Goal: Task Accomplishment & Management: Manage account settings

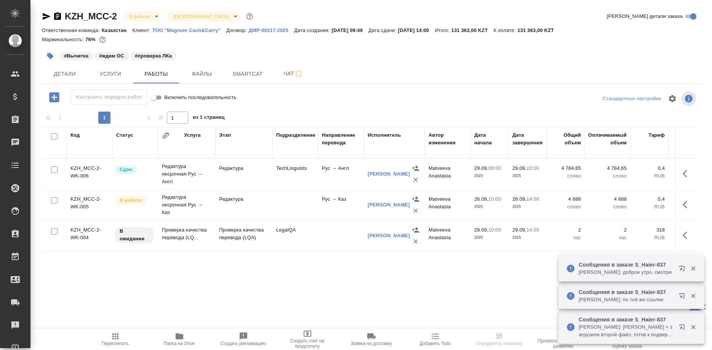
click at [691, 269] on icon "button" at bounding box center [693, 268] width 7 height 7
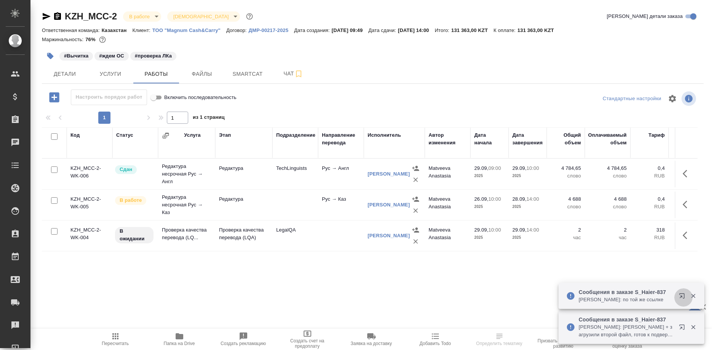
click at [685, 294] on div at bounding box center [687, 295] width 27 height 15
click at [650, 326] on p "Белякова Юлия: Арсеньева Вера + загрузили второй файл, готов к подверстке" at bounding box center [626, 330] width 95 height 15
click at [677, 296] on button "button" at bounding box center [683, 297] width 18 height 18
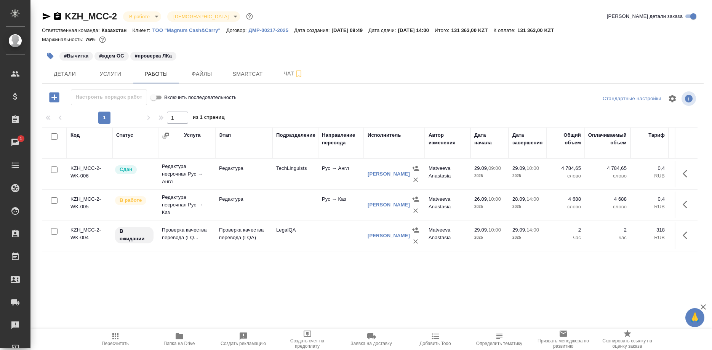
click at [90, 277] on div "Код Статус Услуга Этап Подразделение Направление перевода Исполнитель Автор изм…" at bounding box center [370, 212] width 656 height 171
drag, startPoint x: 70, startPoint y: 266, endPoint x: 90, endPoint y: 264, distance: 20.3
click at [71, 267] on div "Код Статус Услуга Этап Подразделение Направление перевода Исполнитель Автор изм…" at bounding box center [370, 212] width 656 height 171
click at [378, 176] on link "Лебедева Юлия Игоревна" at bounding box center [389, 174] width 42 height 6
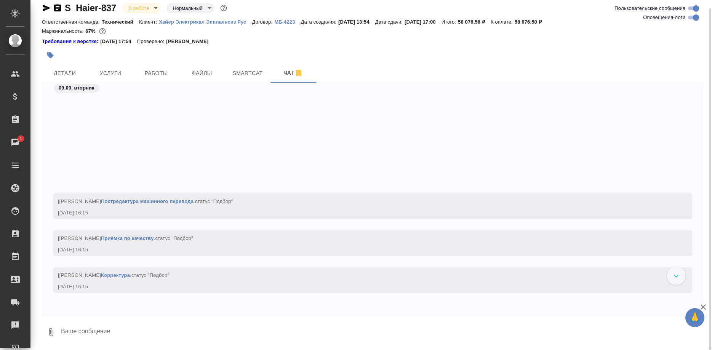
scroll to position [1438, 0]
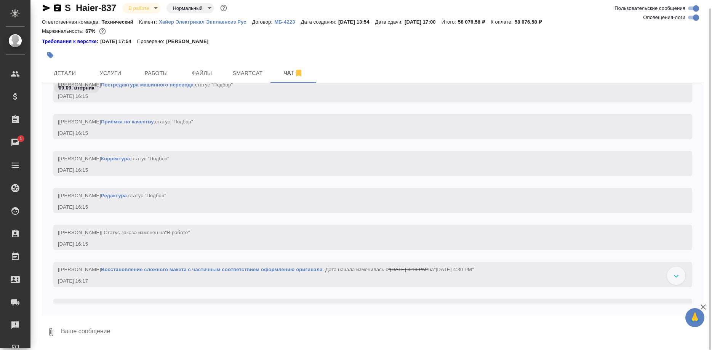
click at [672, 275] on div at bounding box center [676, 276] width 18 height 18
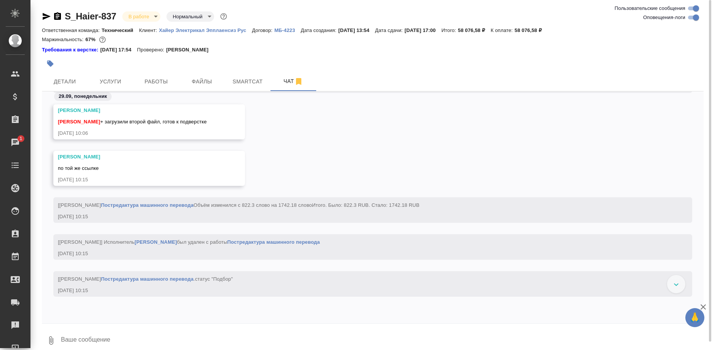
scroll to position [27025, 0]
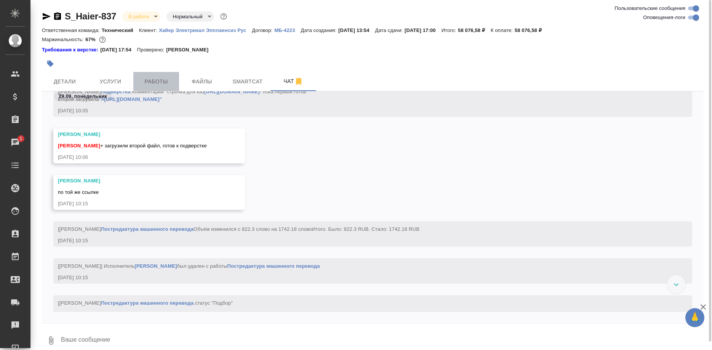
click at [159, 80] on span "Работы" at bounding box center [156, 82] width 37 height 10
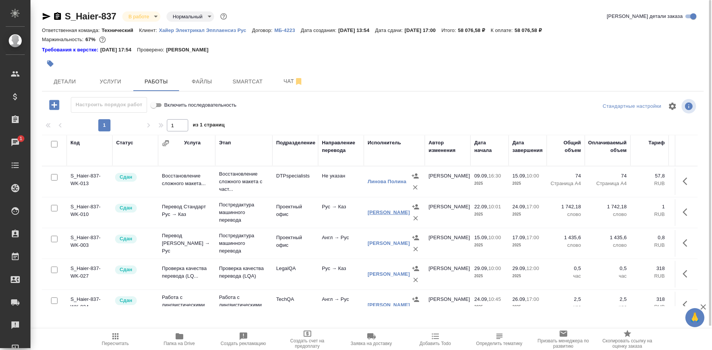
click at [376, 211] on link "Бадаев Берик Бекежанович" at bounding box center [389, 213] width 42 height 6
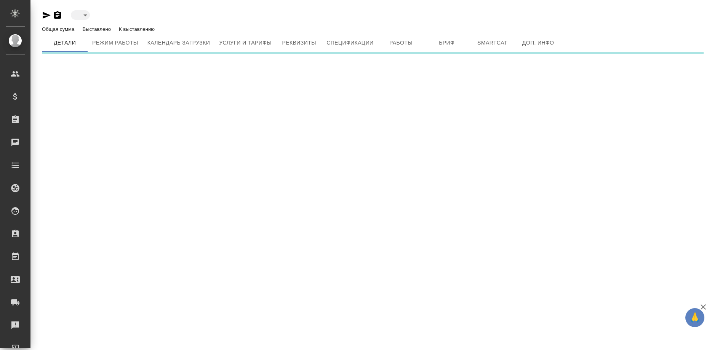
type input "reserved"
type input "active"
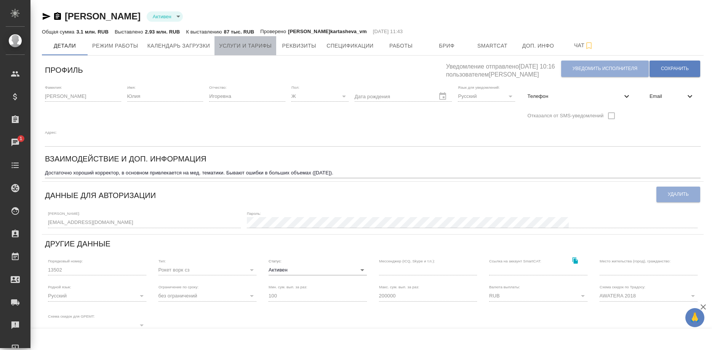
click at [255, 47] on span "Услуги и тарифы" at bounding box center [245, 46] width 53 height 10
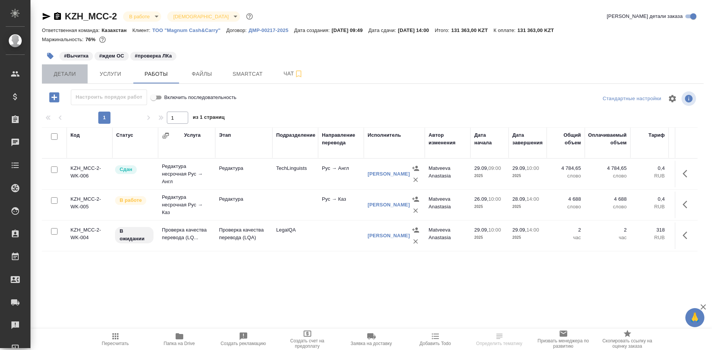
click at [61, 70] on span "Детали" at bounding box center [64, 74] width 37 height 10
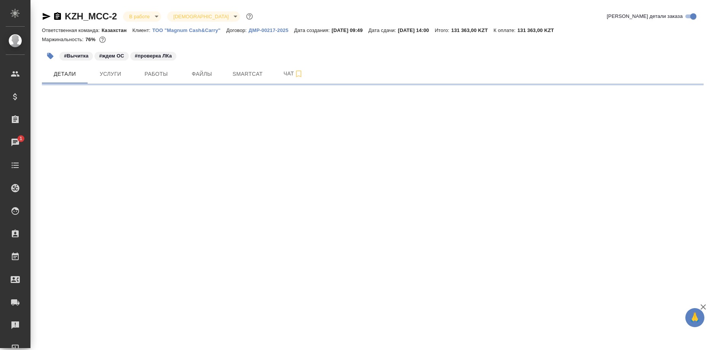
select select "RU"
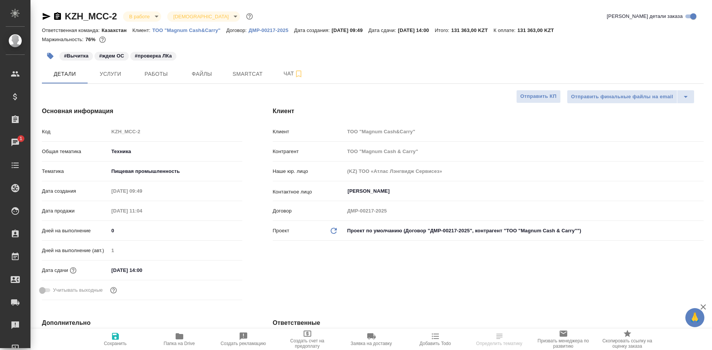
type textarea "x"
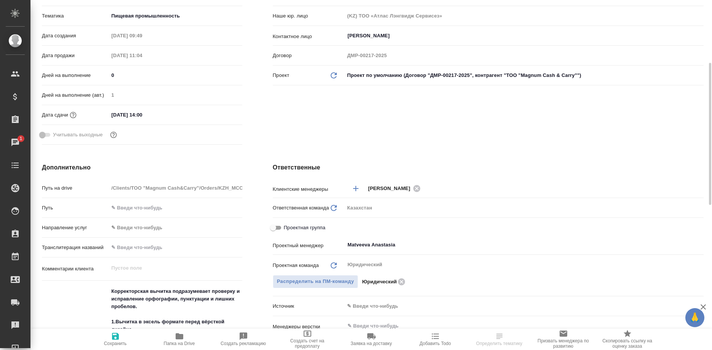
scroll to position [194, 0]
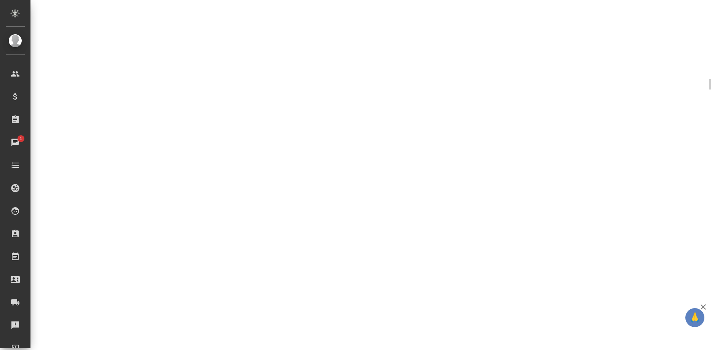
select select "RU"
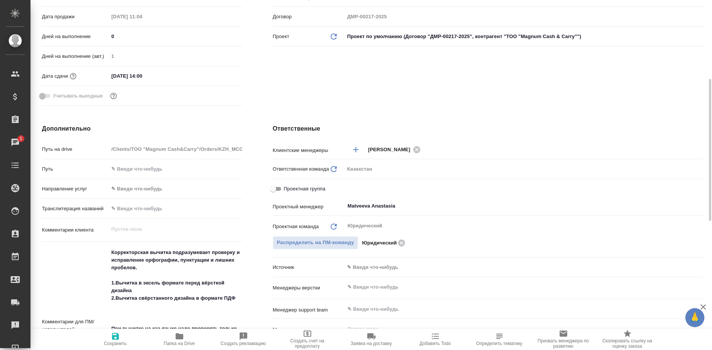
type textarea "x"
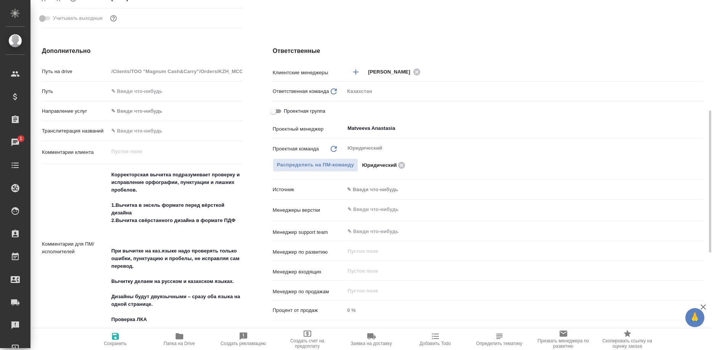
scroll to position [311, 0]
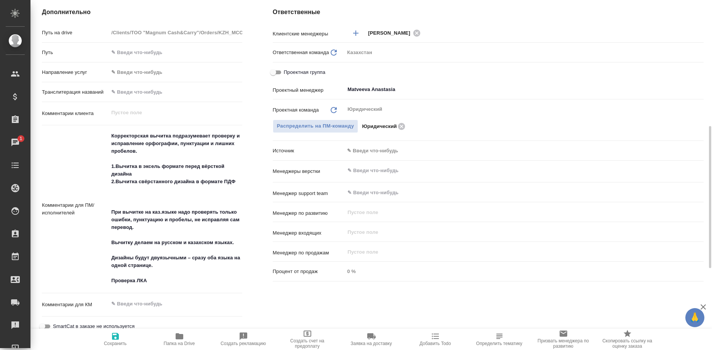
type textarea "x"
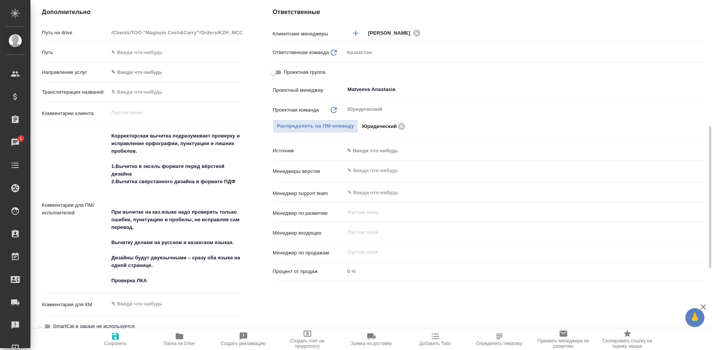
type textarea "x"
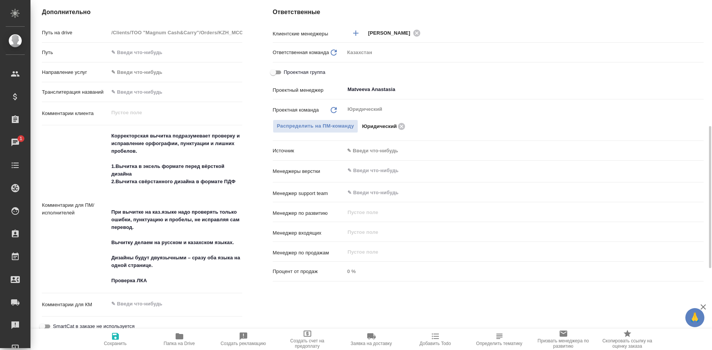
type textarea "x"
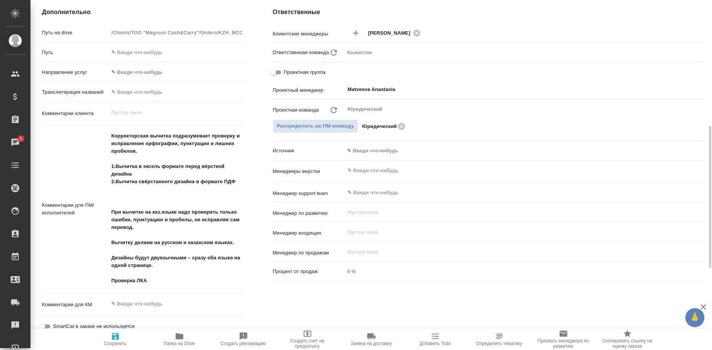
type textarea "x"
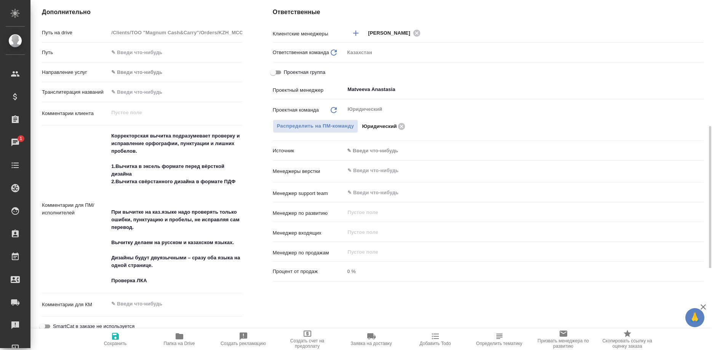
type textarea "x"
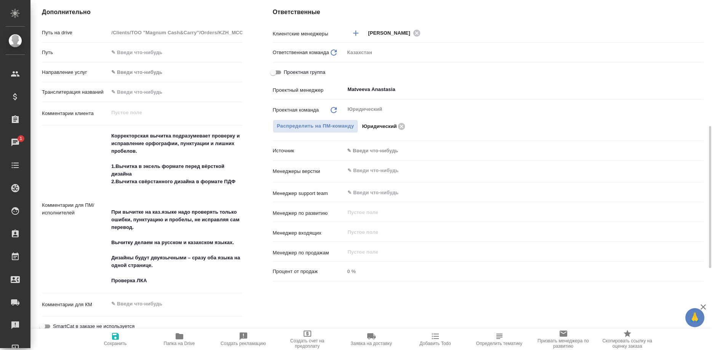
type textarea "x"
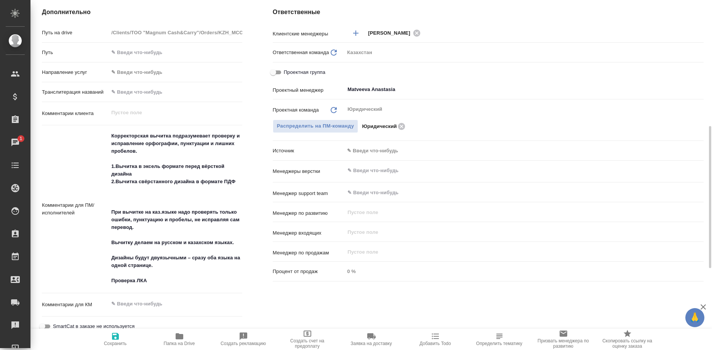
click at [631, 176] on div "​" at bounding box center [523, 171] width 359 height 14
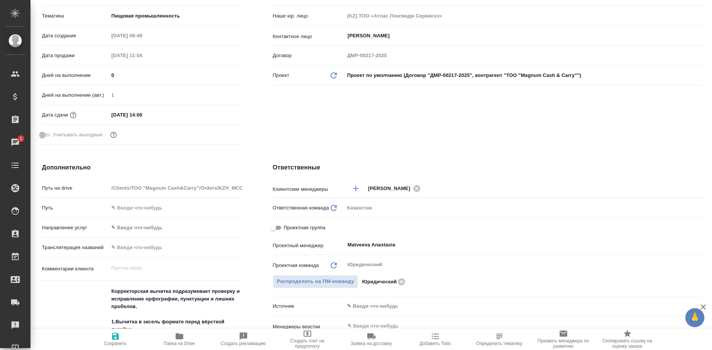
scroll to position [0, 0]
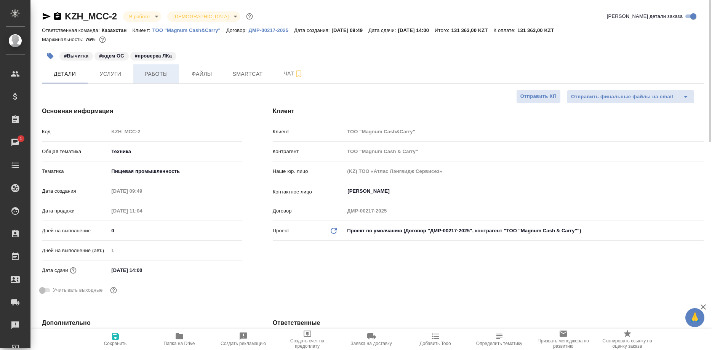
click at [166, 79] on button "Работы" at bounding box center [156, 73] width 46 height 19
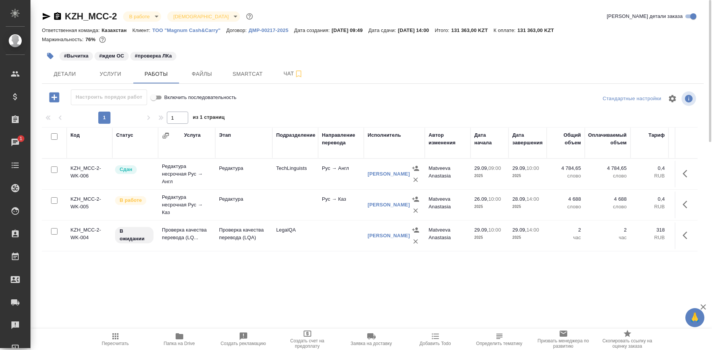
click at [85, 267] on div "Код Статус Услуга Этап Подразделение Направление перевода Исполнитель Автор изм…" at bounding box center [370, 212] width 656 height 171
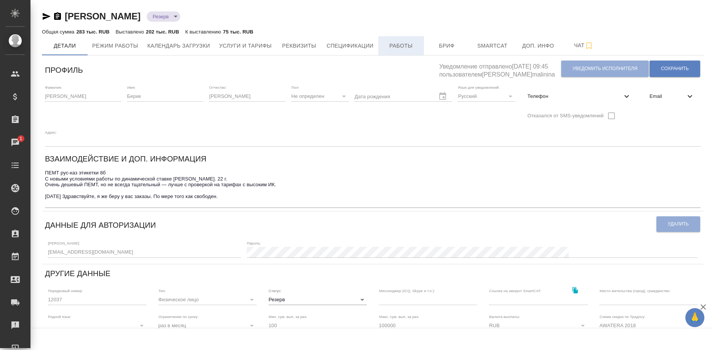
click at [399, 43] on span "Работы" at bounding box center [401, 46] width 37 height 10
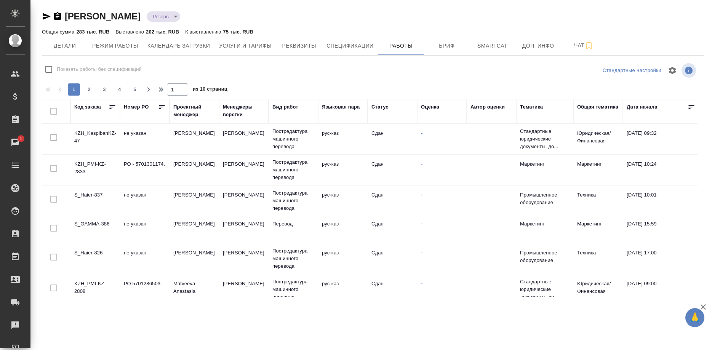
checkbox input "false"
click at [75, 134] on td "KZH_KaspibanKZ-47" at bounding box center [95, 139] width 50 height 27
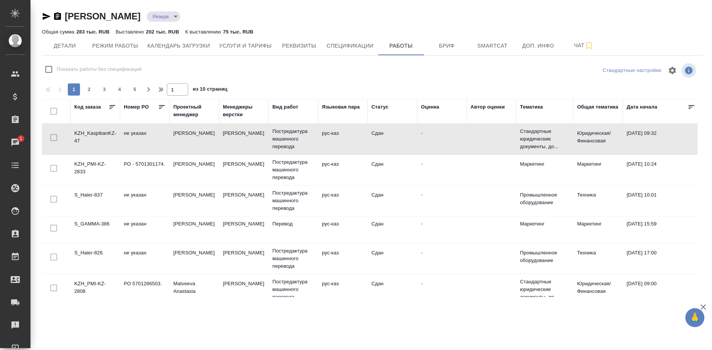
click at [75, 134] on td "KZH_KaspibanKZ-47" at bounding box center [95, 139] width 50 height 27
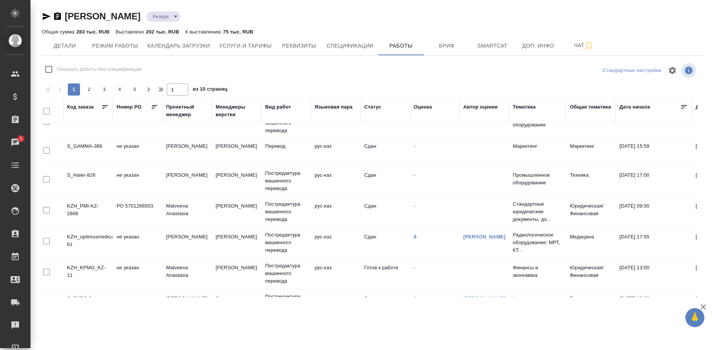
scroll to position [78, 0]
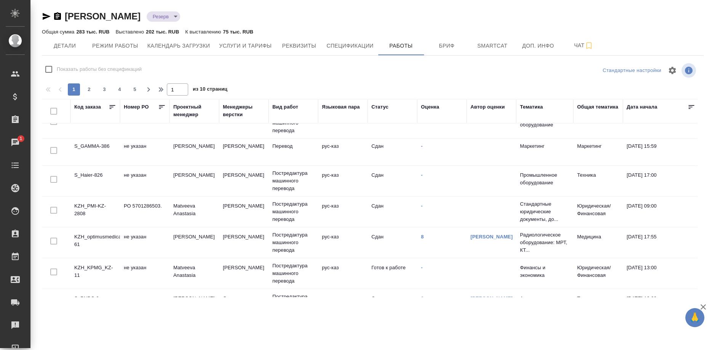
click at [90, 264] on td "KZH_KPMG_KZ-11" at bounding box center [95, 273] width 50 height 27
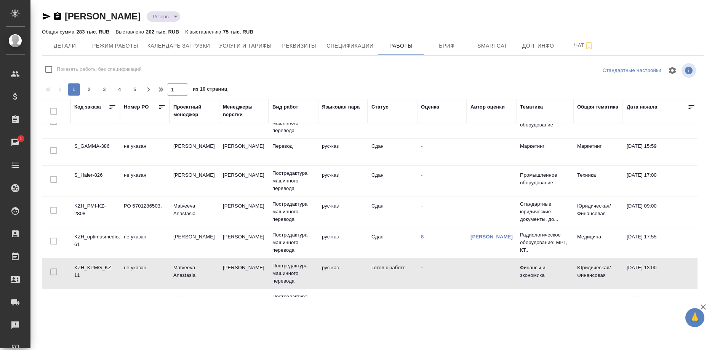
click at [90, 264] on td "KZH_KPMG_KZ-11" at bounding box center [95, 273] width 50 height 27
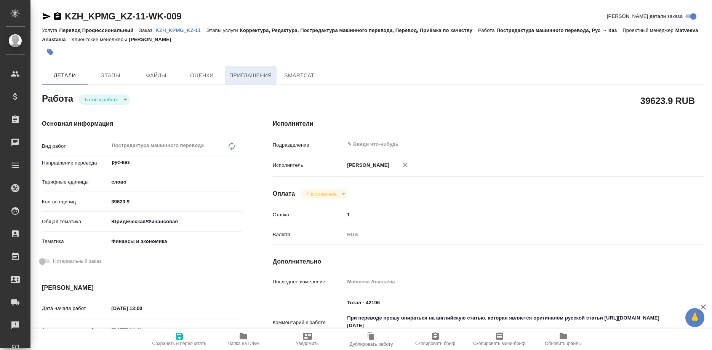
type textarea "x"
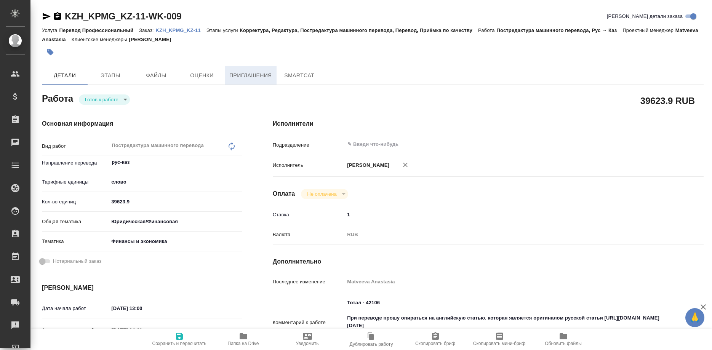
type textarea "x"
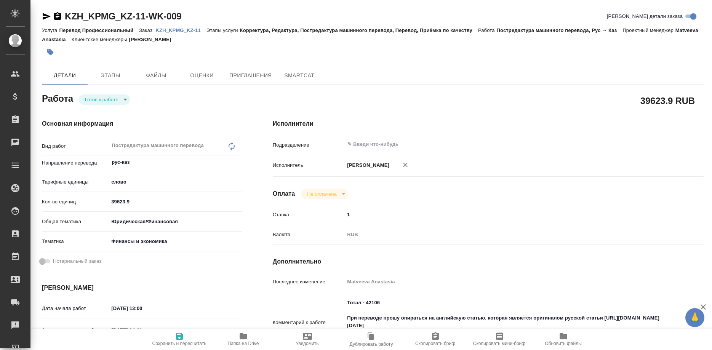
type textarea "x"
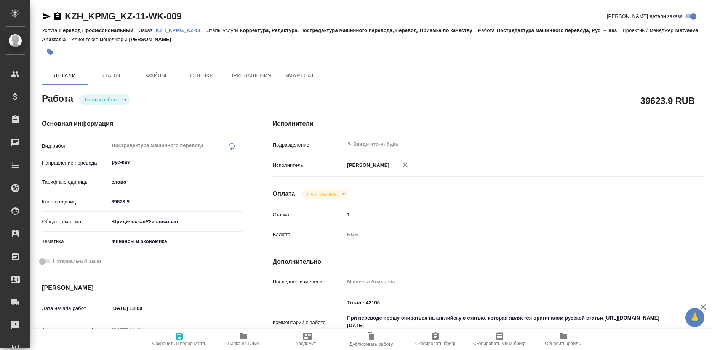
click at [187, 30] on p "KZH_KPMG_KZ-11" at bounding box center [181, 30] width 51 height 6
type textarea "x"
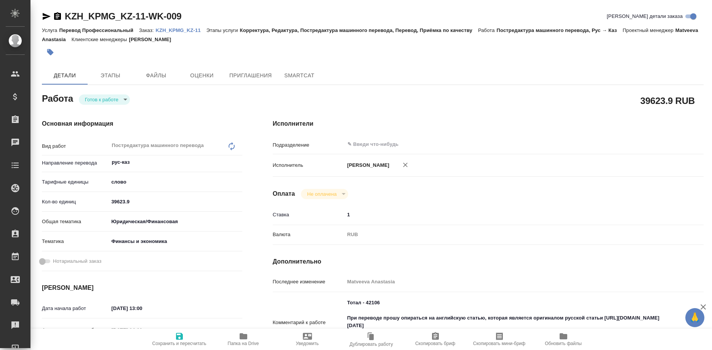
type textarea "x"
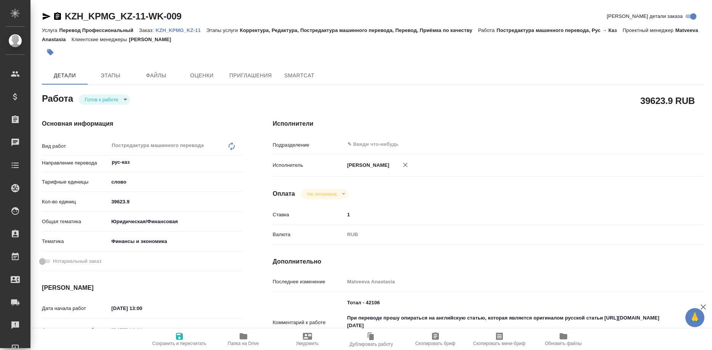
type textarea "x"
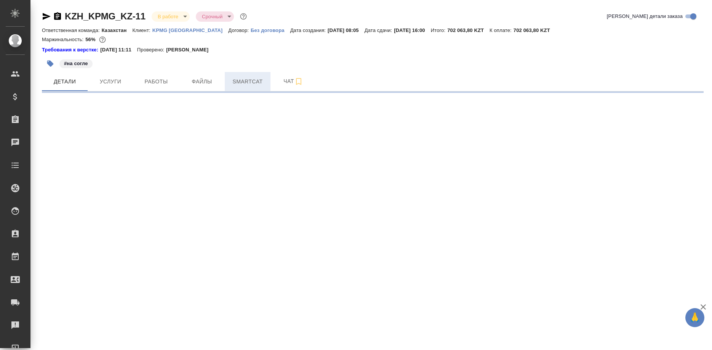
select select "RU"
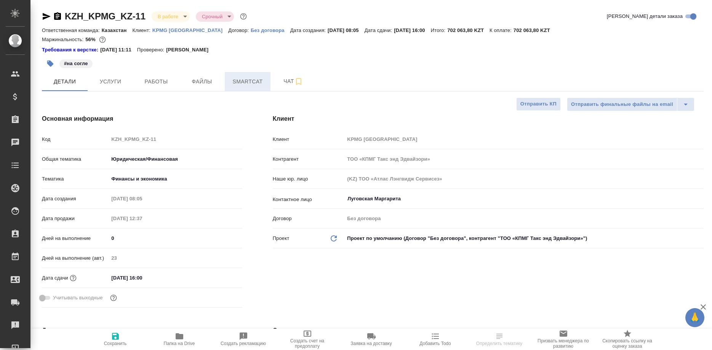
type textarea "x"
click at [257, 84] on span "Smartcat" at bounding box center [247, 82] width 37 height 10
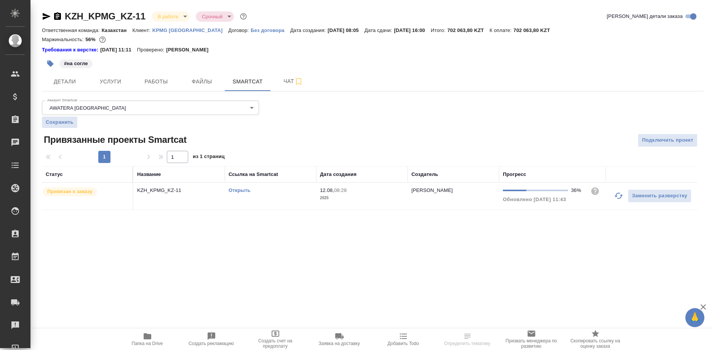
click at [618, 197] on icon "button" at bounding box center [618, 195] width 9 height 9
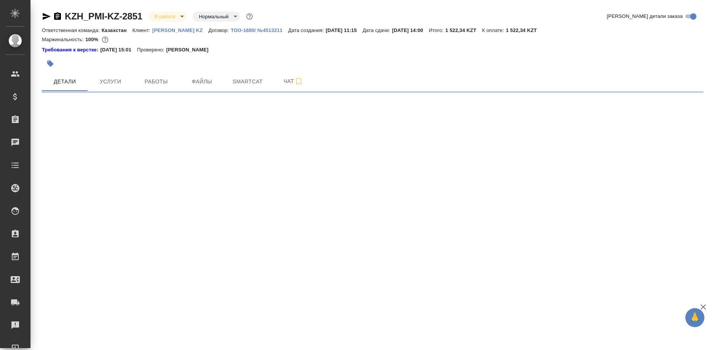
select select "RU"
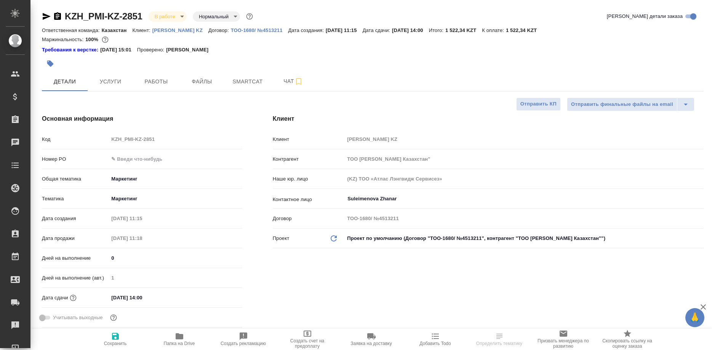
type textarea "x"
type input "[PERSON_NAME]"
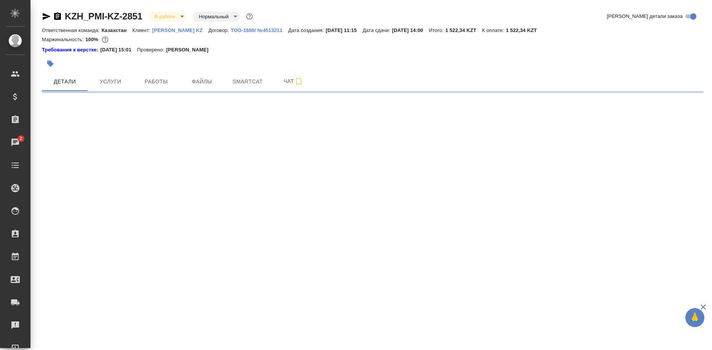
select select "RU"
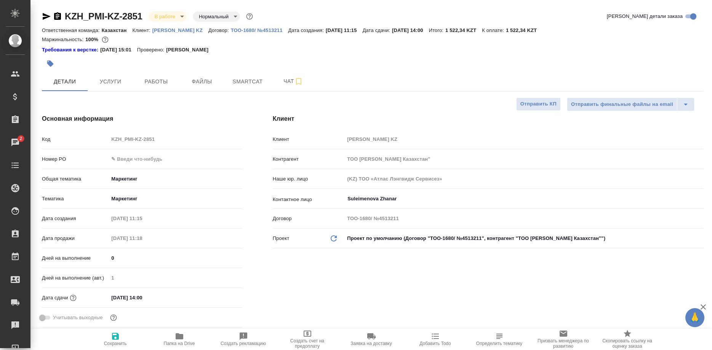
type textarea "x"
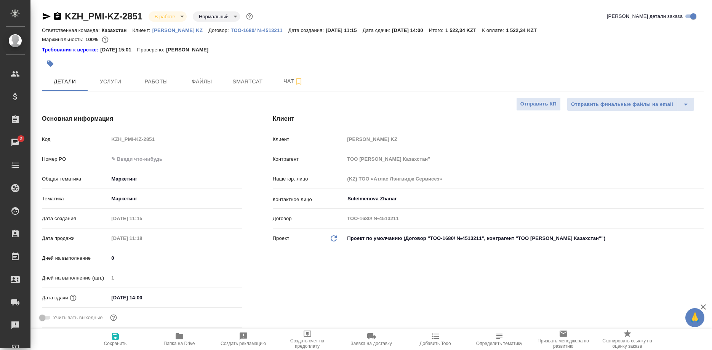
type textarea "x"
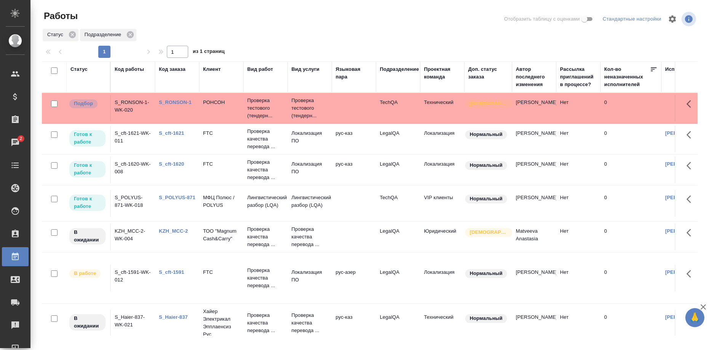
click at [175, 165] on link "S_cft-1620" at bounding box center [171, 164] width 25 height 6
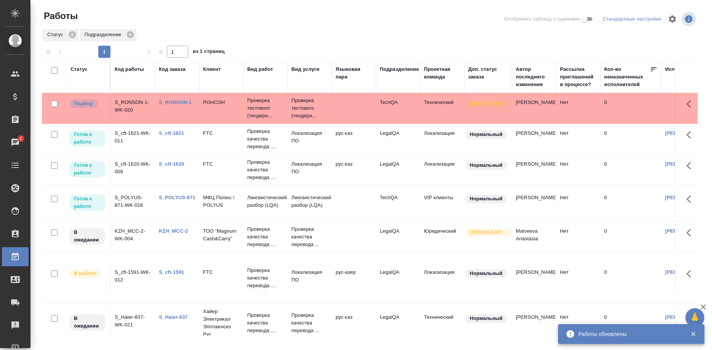
click at [178, 164] on link "S_cft-1620" at bounding box center [171, 164] width 25 height 6
drag, startPoint x: 164, startPoint y: 331, endPoint x: 171, endPoint y: 334, distance: 7.9
click at [175, 336] on div "Работы Отобразить таблицу с оценками Стандартные настройки Статус Подразделение…" at bounding box center [373, 170] width 670 height 340
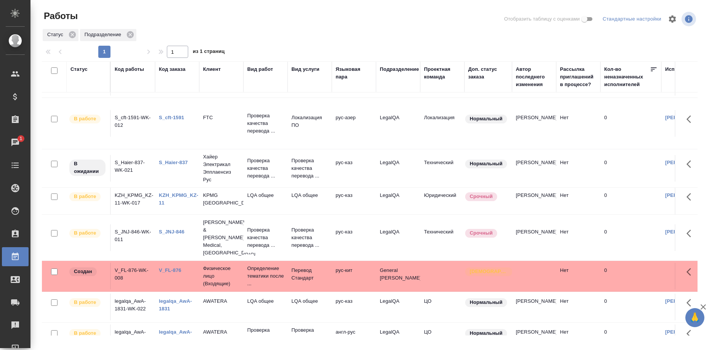
scroll to position [155, 0]
click at [175, 228] on link "S_JNJ-846" at bounding box center [172, 231] width 26 height 6
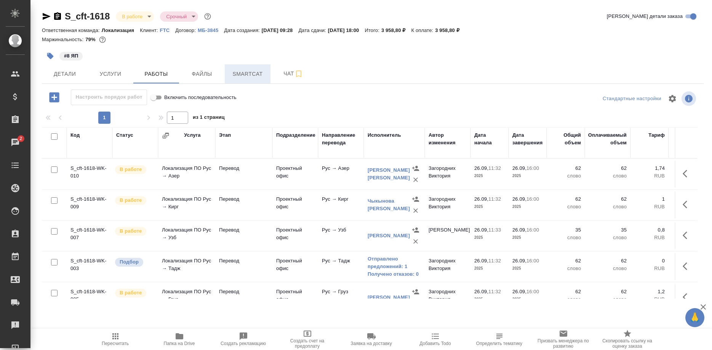
click at [248, 70] on span "Smartcat" at bounding box center [247, 74] width 37 height 10
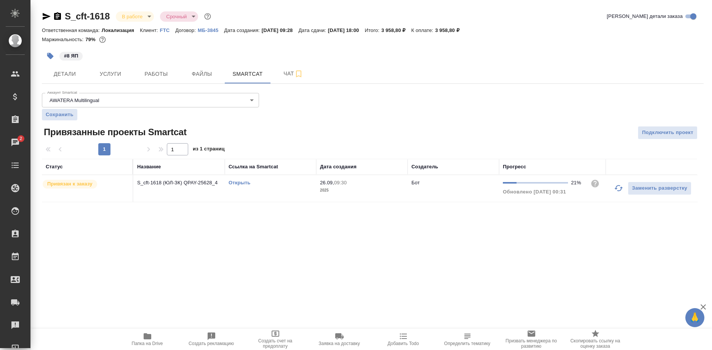
click at [117, 236] on div ".cls-1 fill:#fff; AWATERA Shirina Sabina Клиенты Спецификации Заказы 2 Чаты Tod…" at bounding box center [356, 175] width 712 height 350
click at [243, 183] on link "Открыть" at bounding box center [240, 183] width 22 height 6
click at [241, 182] on link "Открыть" at bounding box center [240, 183] width 22 height 6
click at [232, 183] on link "Открыть" at bounding box center [240, 183] width 22 height 6
click at [234, 183] on link "Открыть" at bounding box center [240, 183] width 22 height 6
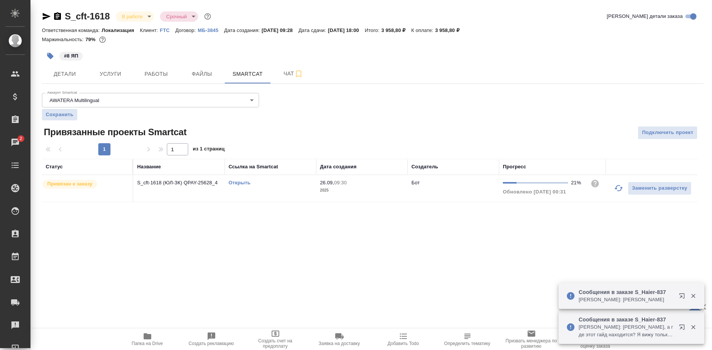
click at [42, 15] on div "S_cft-1618 В работе inProgress Срочный urgent Кратко детали заказа Ответственна…" at bounding box center [373, 111] width 670 height 222
click at [41, 13] on div "S_cft-1618 В работе inProgress Срочный urgent Кратко детали заказа Ответственна…" at bounding box center [373, 111] width 670 height 222
click at [42, 17] on icon "button" at bounding box center [46, 16] width 9 height 9
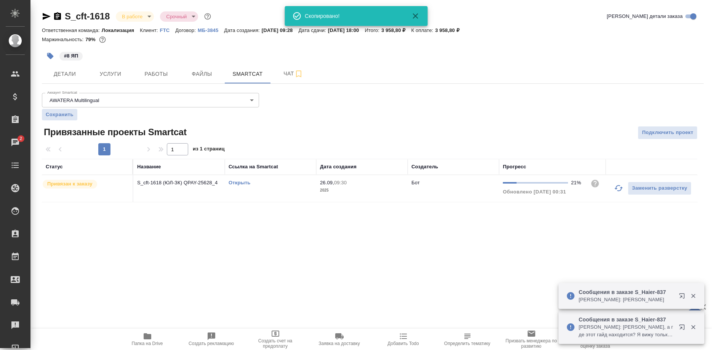
click at [96, 231] on div ".cls-1 fill:#fff; AWATERA Shirina Sabina Клиенты Спецификации Заказы 2 Чаты Tod…" at bounding box center [356, 175] width 712 height 350
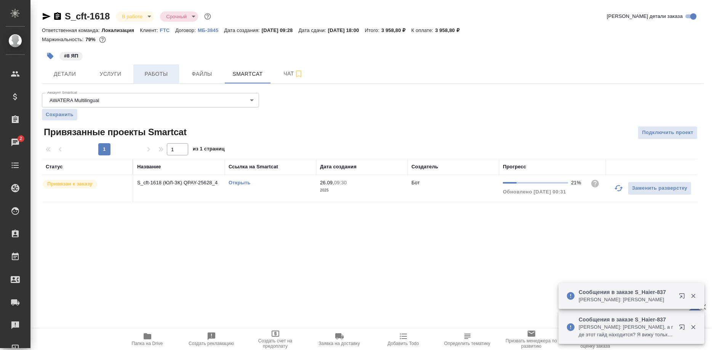
click at [152, 75] on span "Работы" at bounding box center [156, 74] width 37 height 10
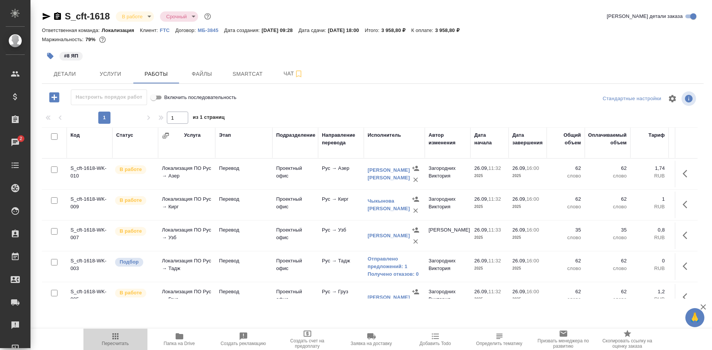
click at [120, 343] on span "Пересчитать" at bounding box center [115, 343] width 27 height 5
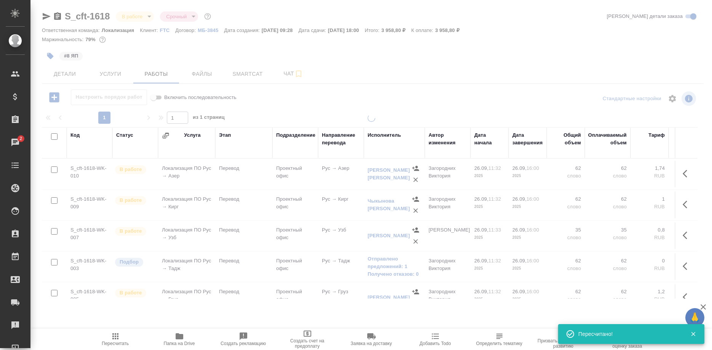
click at [118, 339] on icon "button" at bounding box center [115, 336] width 9 height 9
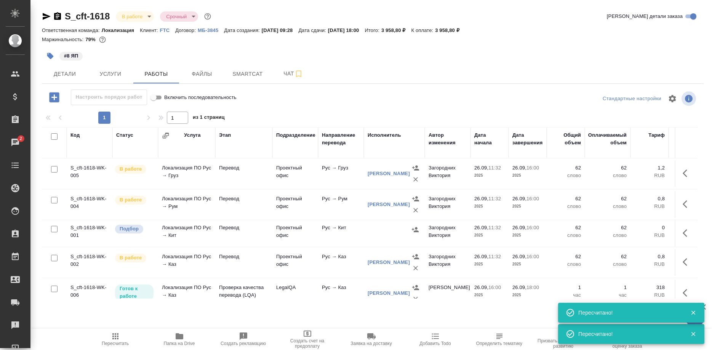
scroll to position [134, 0]
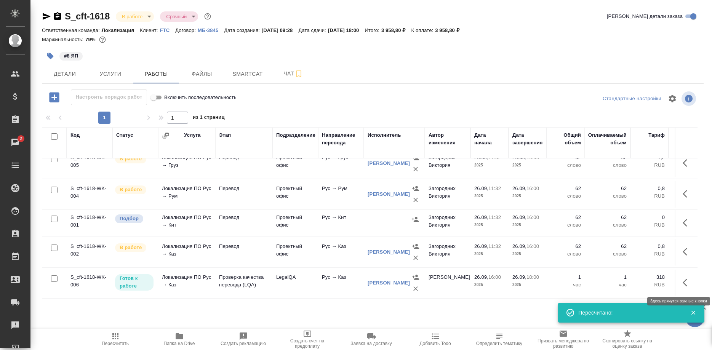
click at [681, 281] on button "button" at bounding box center [687, 283] width 18 height 18
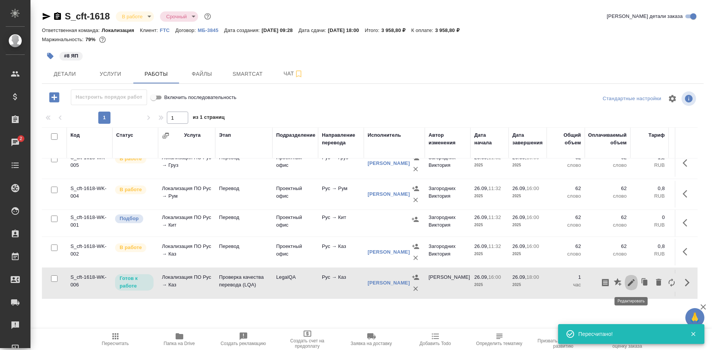
click at [631, 282] on icon "button" at bounding box center [631, 282] width 9 height 9
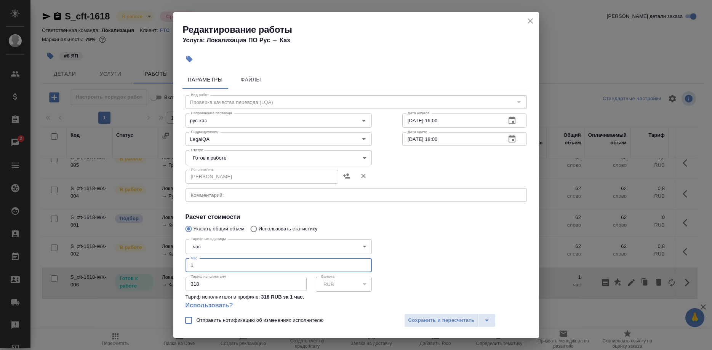
drag, startPoint x: 240, startPoint y: 254, endPoint x: 178, endPoint y: 255, distance: 62.1
click at [186, 259] on input "1" at bounding box center [279, 266] width 186 height 14
type input "0.66"
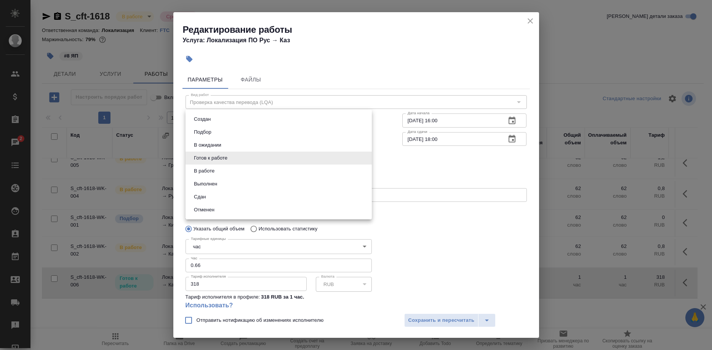
click at [241, 157] on body "🙏 .cls-1 fill:#fff; AWATERA Shirina Sabina Клиенты Спецификации Заказы 2 Чаты T…" at bounding box center [356, 175] width 712 height 350
click at [201, 200] on button "Сдан" at bounding box center [200, 197] width 16 height 8
type input "closed"
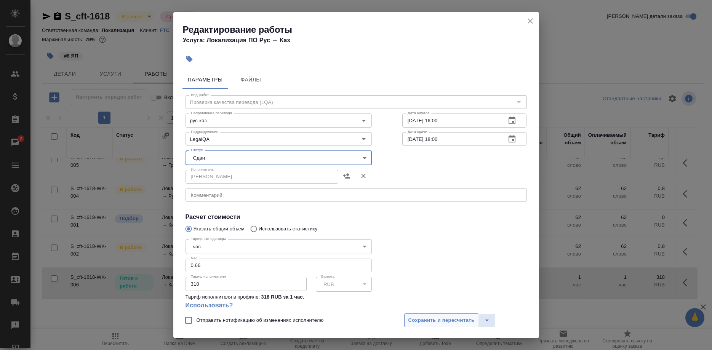
click at [415, 320] on span "Сохранить и пересчитать" at bounding box center [441, 320] width 66 height 9
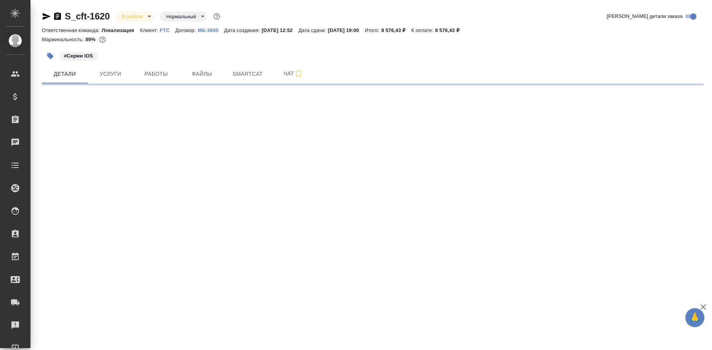
select select "RU"
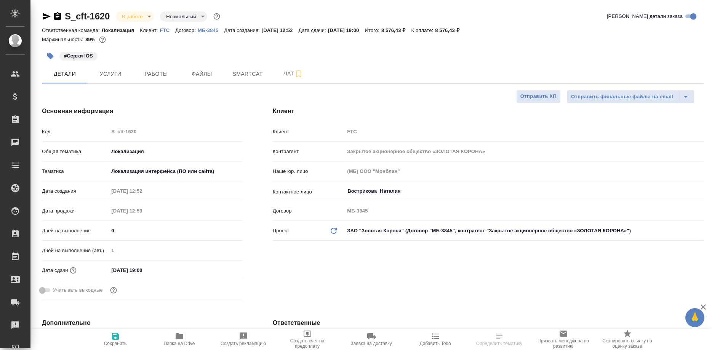
type textarea "x"
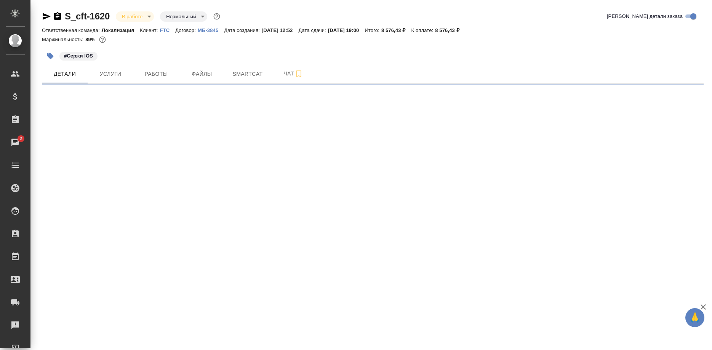
select select "RU"
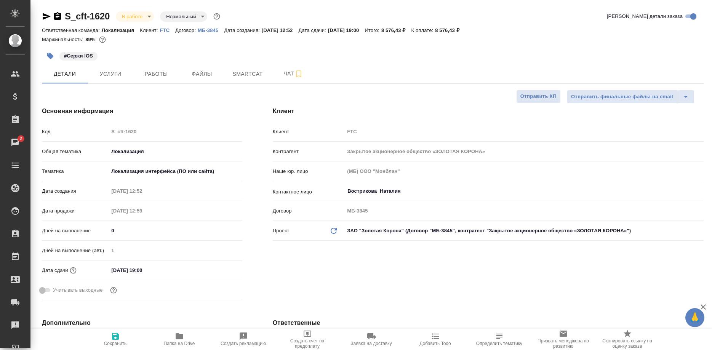
type textarea "x"
select select "RU"
click at [168, 73] on span "Работы" at bounding box center [156, 74] width 37 height 10
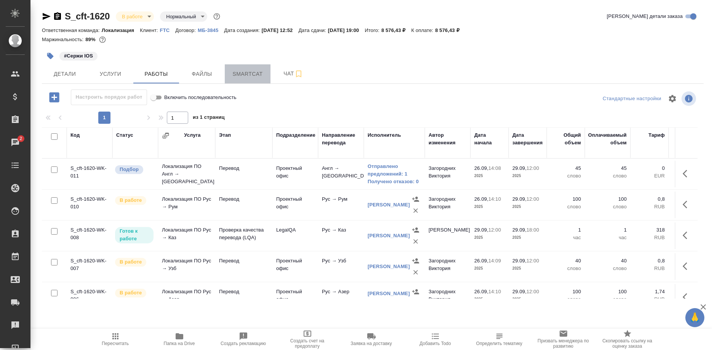
click at [239, 72] on span "Smartcat" at bounding box center [247, 74] width 37 height 10
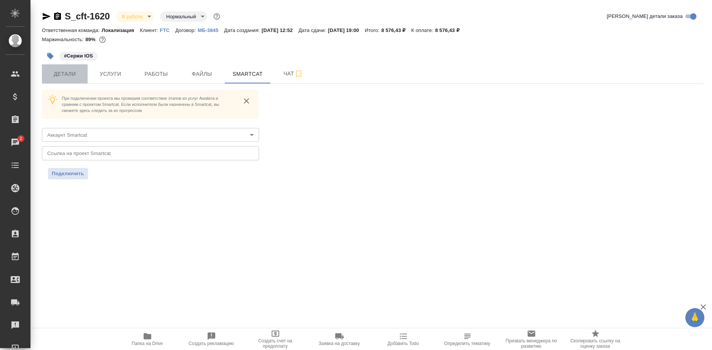
click at [62, 70] on span "Детали" at bounding box center [64, 74] width 37 height 10
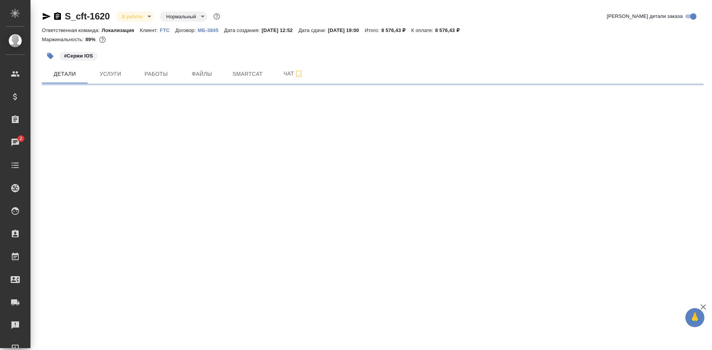
select select "RU"
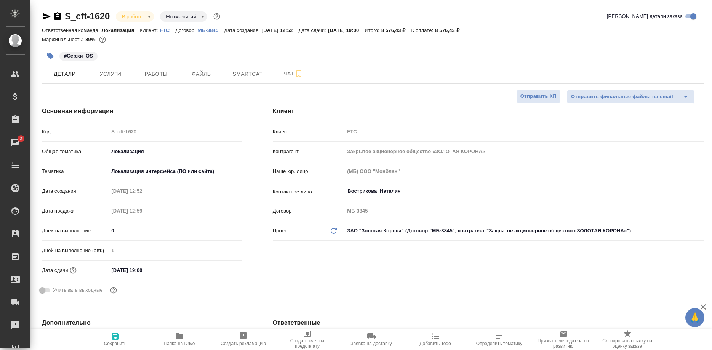
type textarea "x"
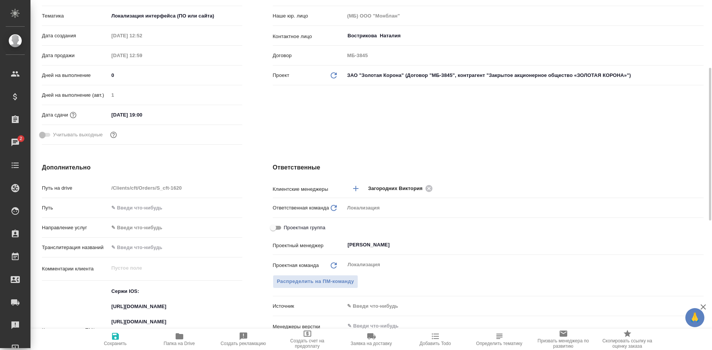
scroll to position [311, 0]
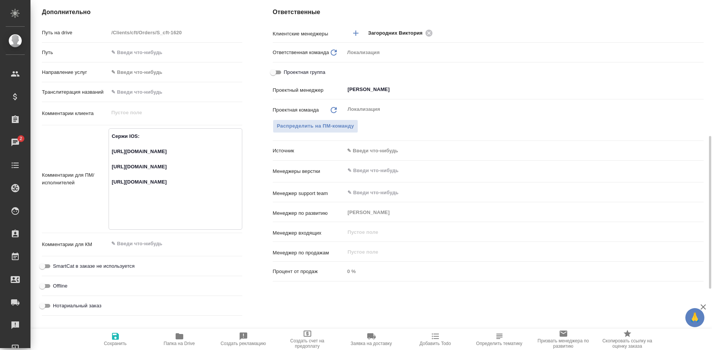
drag, startPoint x: 183, startPoint y: 160, endPoint x: 98, endPoint y: 149, distance: 86.2
click at [109, 149] on textarea "Сержи IOS: [URL][DOMAIN_NAME] [URL][DOMAIN_NAME] [URL][DOMAIN_NAME]" at bounding box center [175, 178] width 133 height 97
type textarea "x"
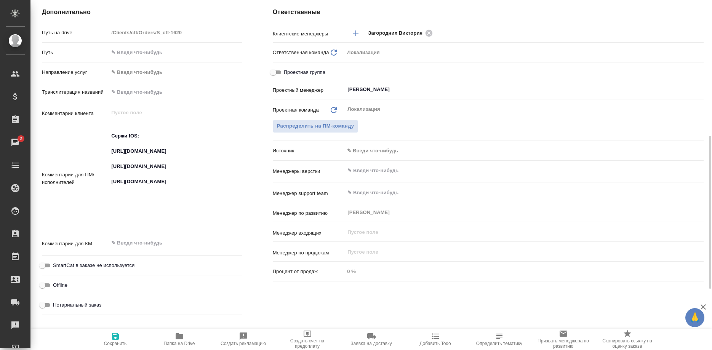
type textarea "x"
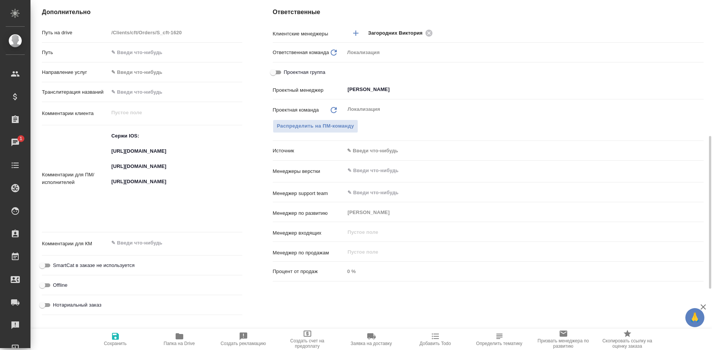
type textarea "x"
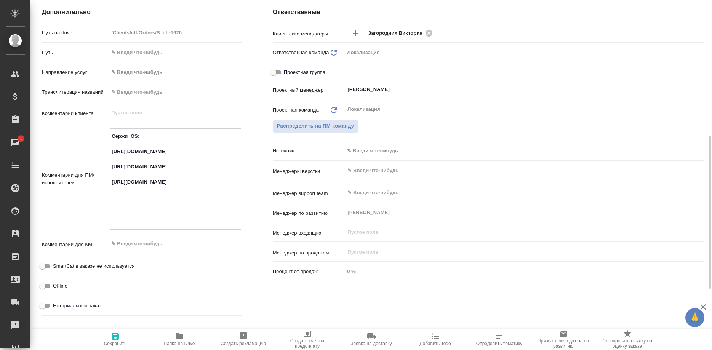
type textarea "x"
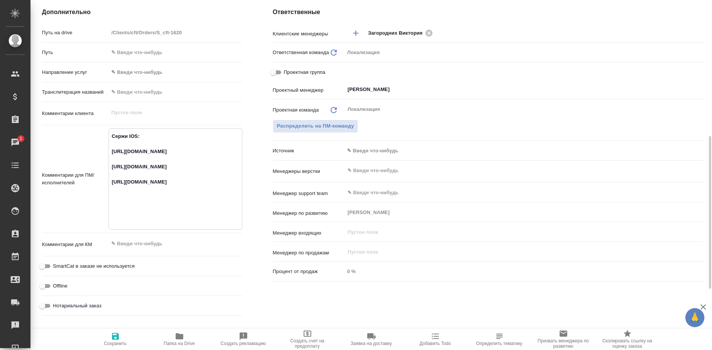
type textarea "x"
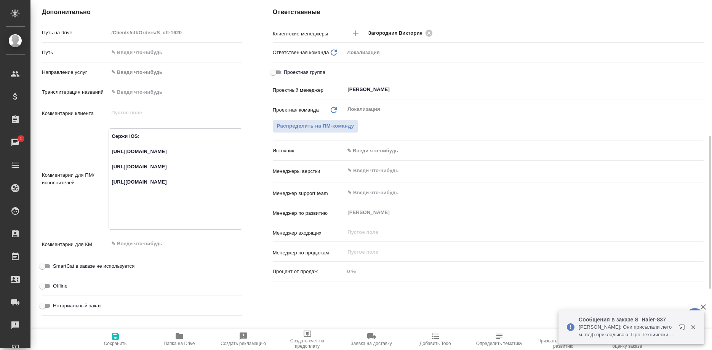
type textarea "x"
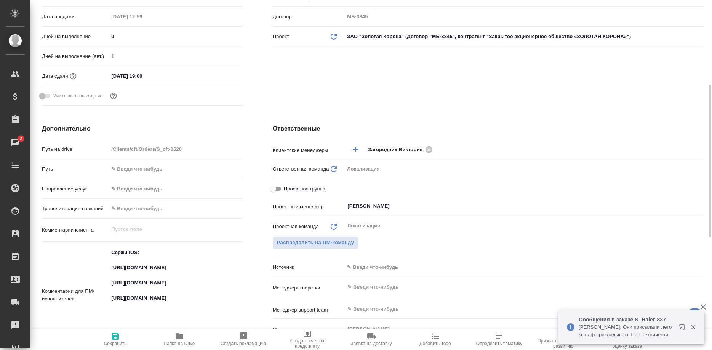
type textarea "x"
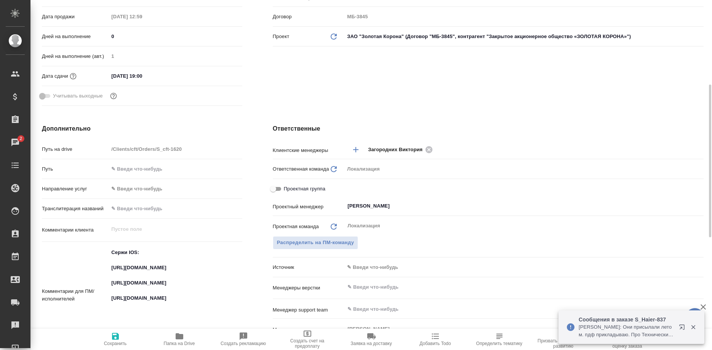
type textarea "x"
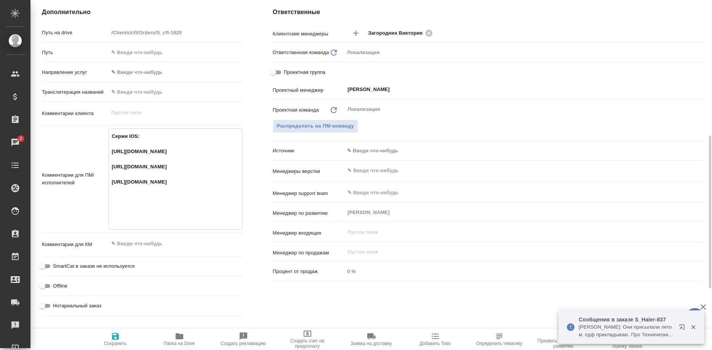
drag, startPoint x: 167, startPoint y: 195, endPoint x: 110, endPoint y: 177, distance: 60.4
click at [110, 177] on textarea "Сержи IOS: [URL][DOMAIN_NAME] [URL][DOMAIN_NAME] [URL][DOMAIN_NAME]" at bounding box center [175, 178] width 133 height 97
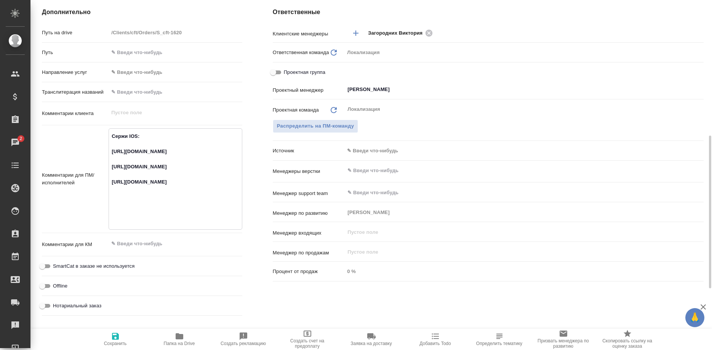
type textarea "x"
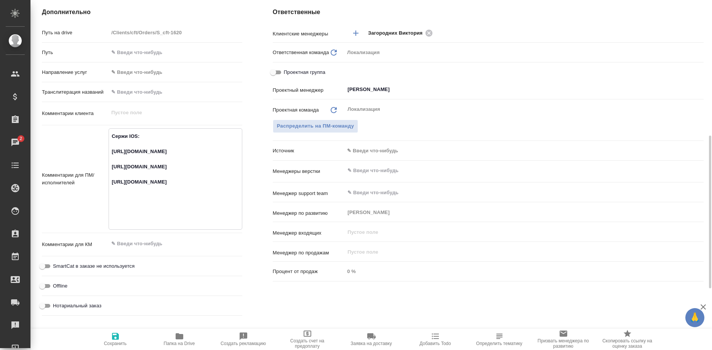
type textarea "x"
click at [174, 210] on textarea "Сержи IOS: [URL][DOMAIN_NAME] [URL][DOMAIN_NAME] [URL][DOMAIN_NAME]" at bounding box center [175, 178] width 133 height 97
drag, startPoint x: 107, startPoint y: 212, endPoint x: 146, endPoint y: 215, distance: 39.3
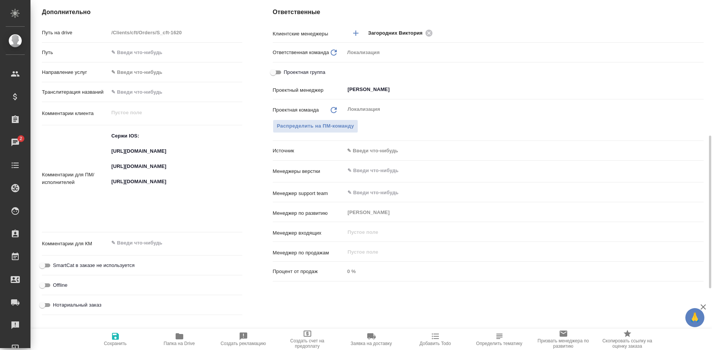
click at [146, 215] on div "Комментарии для ПМ/исполнителей Сержи IOS: [URL][DOMAIN_NAME] [URL][DOMAIN_NAME…" at bounding box center [142, 178] width 200 height 101
click at [118, 203] on textarea "Сержи IOS: [URL][DOMAIN_NAME] [URL][DOMAIN_NAME] [URL][DOMAIN_NAME]" at bounding box center [175, 178] width 133 height 97
type textarea "x"
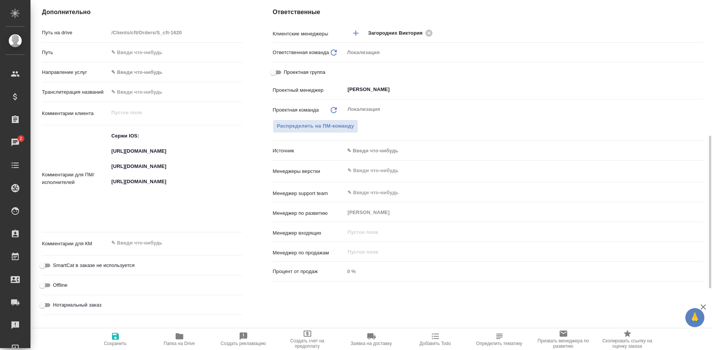
type textarea "x"
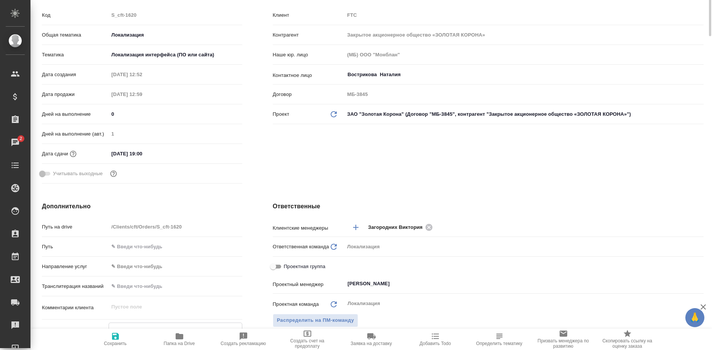
scroll to position [0, 0]
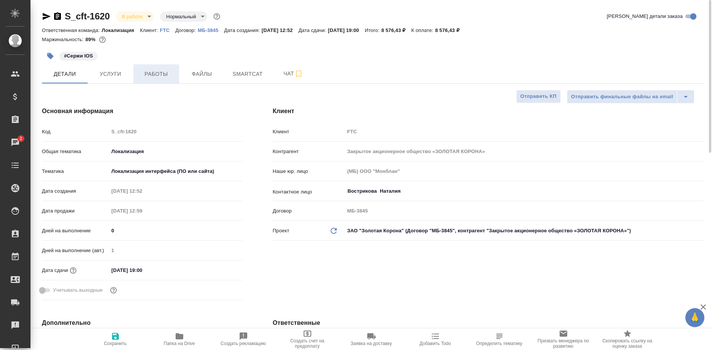
type textarea "x"
click at [158, 74] on span "Работы" at bounding box center [156, 74] width 37 height 10
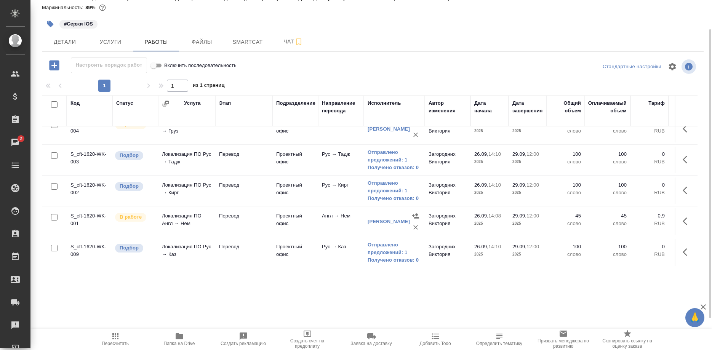
scroll to position [196, 0]
click at [385, 247] on link "Отправлено предложений: 1" at bounding box center [394, 247] width 53 height 15
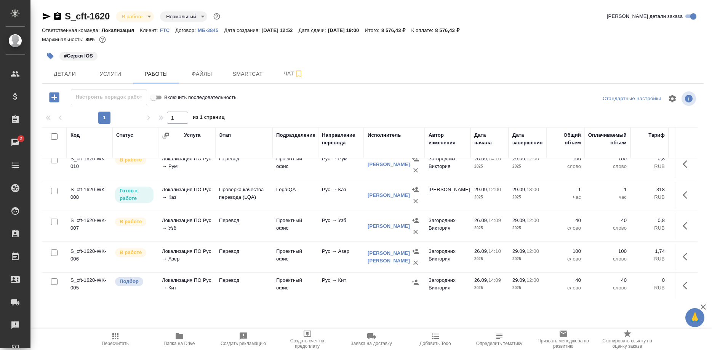
scroll to position [2, 0]
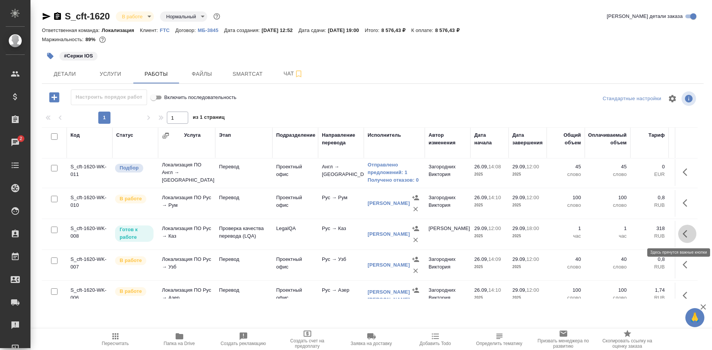
click at [682, 235] on button "button" at bounding box center [687, 234] width 18 height 18
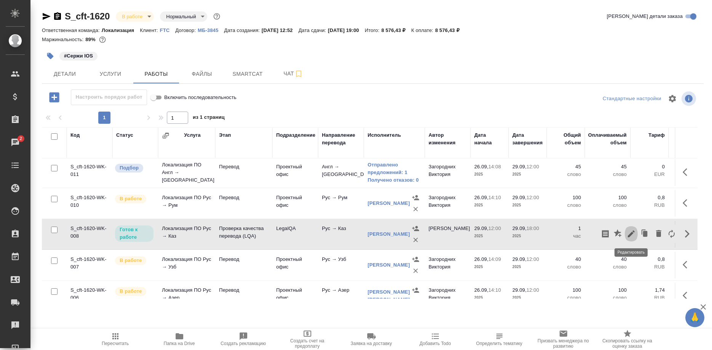
click at [632, 234] on icon "button" at bounding box center [631, 234] width 7 height 7
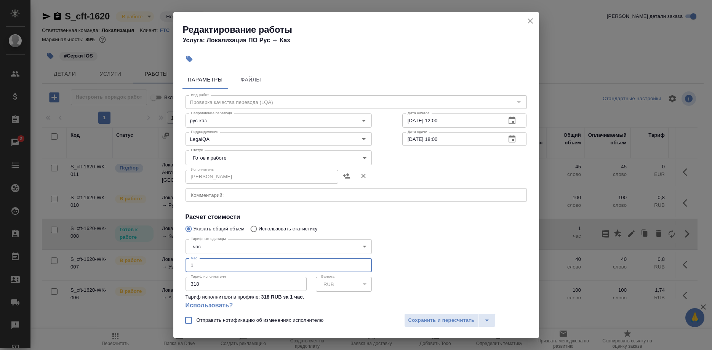
drag, startPoint x: 186, startPoint y: 261, endPoint x: 178, endPoint y: 261, distance: 8.4
click at [186, 261] on input "1" at bounding box center [279, 266] width 186 height 14
type input "0.5"
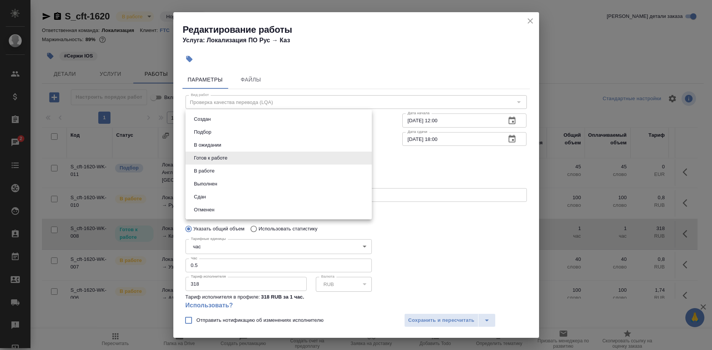
click at [280, 159] on body "🙏 .cls-1 fill:#fff; AWATERA Shirina Sabina Клиенты Спецификации Заказы 2 Чаты T…" at bounding box center [356, 175] width 712 height 350
click at [221, 194] on li "Сдан" at bounding box center [279, 197] width 186 height 13
type input "closed"
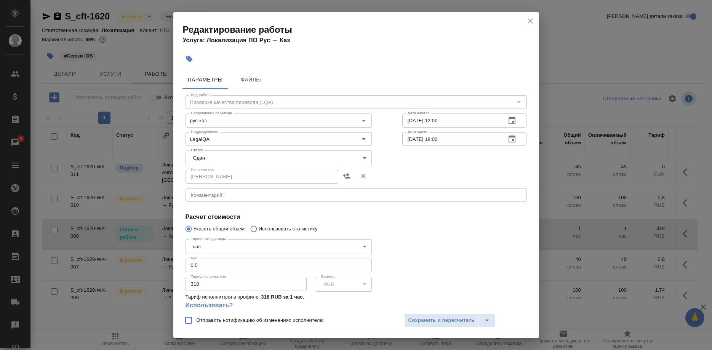
click at [417, 313] on div "Отправить нотификацию об изменениях исполнителю Сохранить и пересчитать" at bounding box center [356, 323] width 366 height 29
click at [418, 314] on button "Сохранить и пересчитать" at bounding box center [441, 321] width 75 height 14
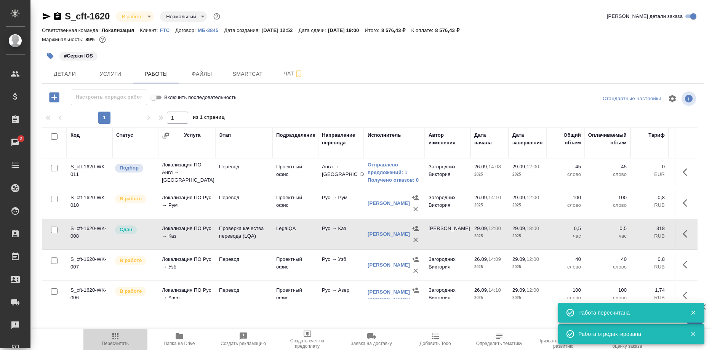
click at [113, 338] on icon "button" at bounding box center [115, 336] width 6 height 6
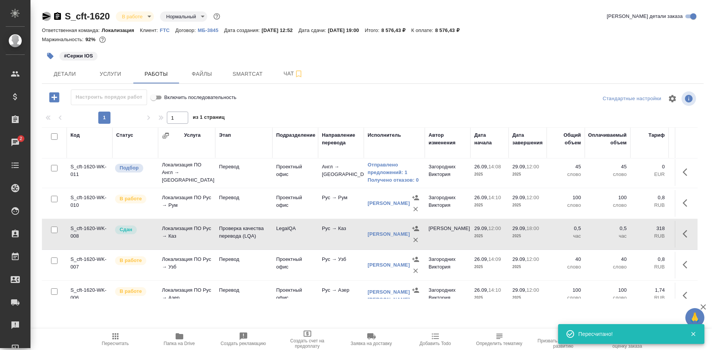
click at [43, 18] on icon "button" at bounding box center [46, 16] width 9 height 9
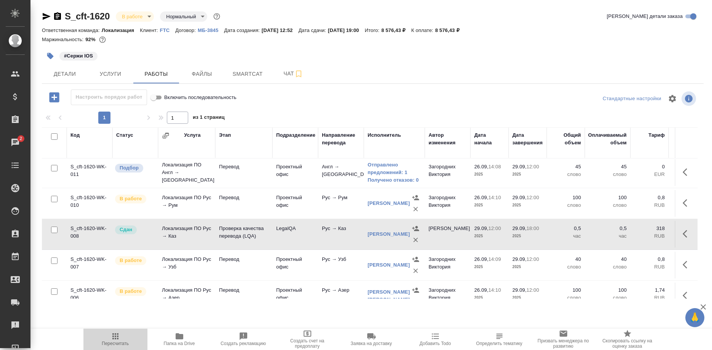
click at [109, 341] on span "Пересчитать" at bounding box center [115, 343] width 27 height 5
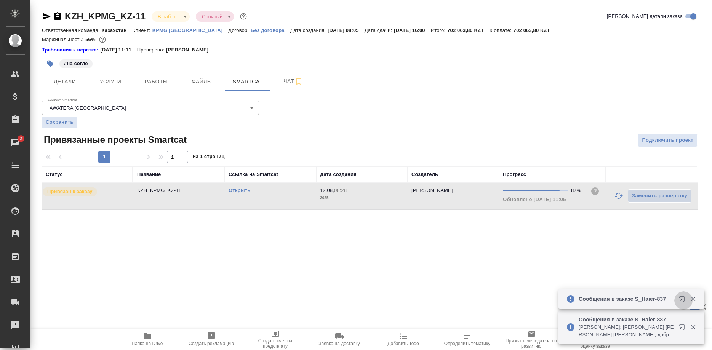
click at [677, 298] on button "button" at bounding box center [683, 300] width 18 height 18
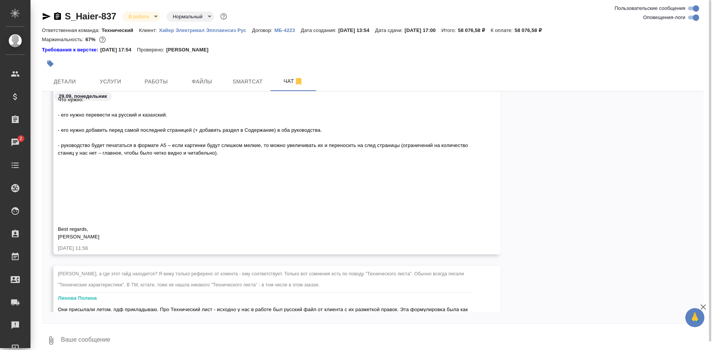
scroll to position [30562, 0]
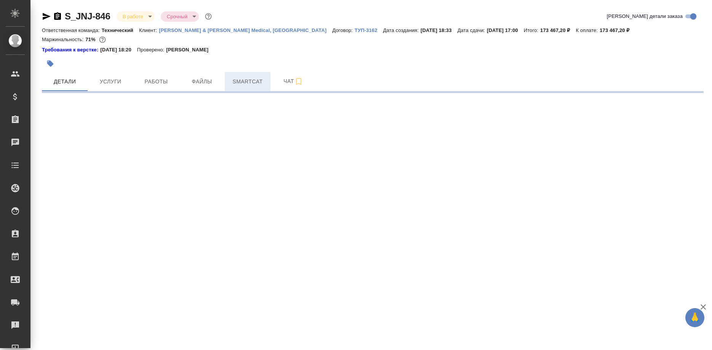
click at [252, 84] on span "Smartcat" at bounding box center [247, 82] width 37 height 10
select select "RU"
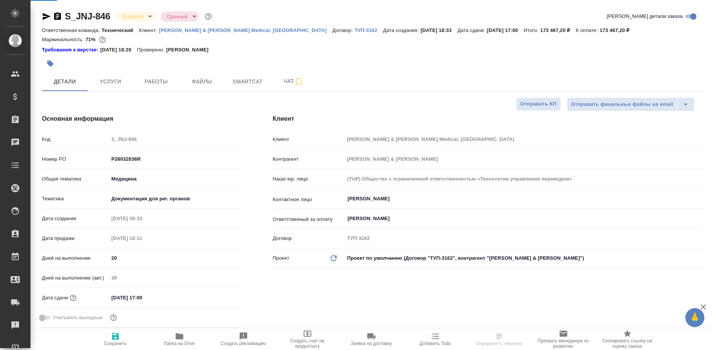
type textarea "x"
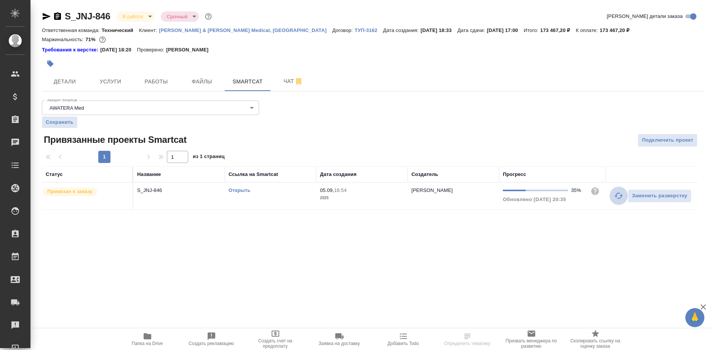
click at [613, 195] on button "button" at bounding box center [619, 196] width 18 height 18
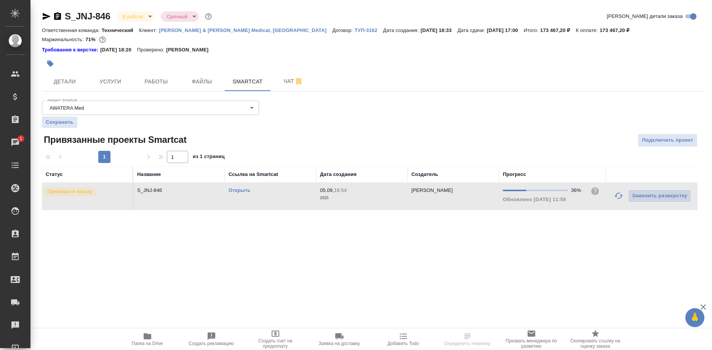
click at [236, 191] on link "Открыть" at bounding box center [240, 190] width 22 height 6
click at [241, 191] on link "Открыть" at bounding box center [240, 190] width 22 height 6
click at [157, 80] on span "Работы" at bounding box center [156, 82] width 37 height 10
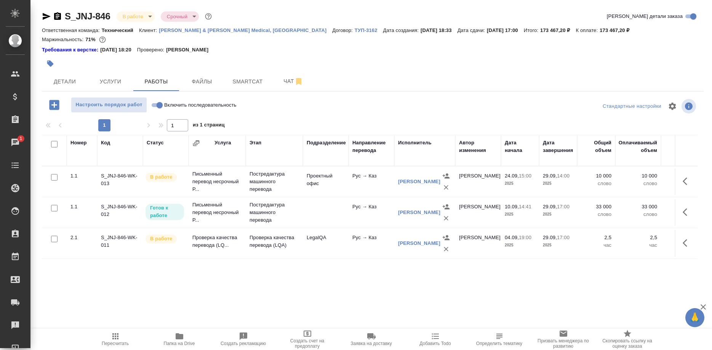
click at [62, 65] on div at bounding box center [262, 63] width 441 height 17
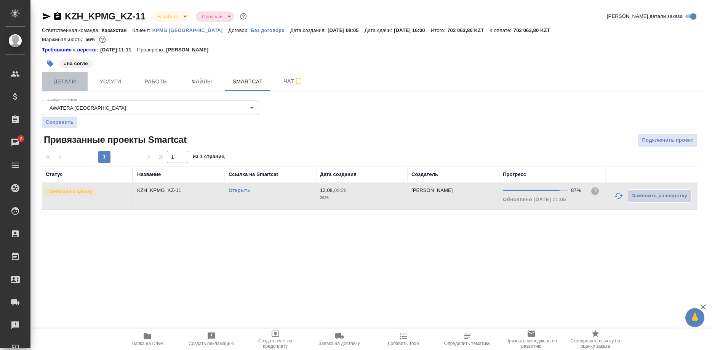
click at [59, 86] on button "Детали" at bounding box center [65, 81] width 46 height 19
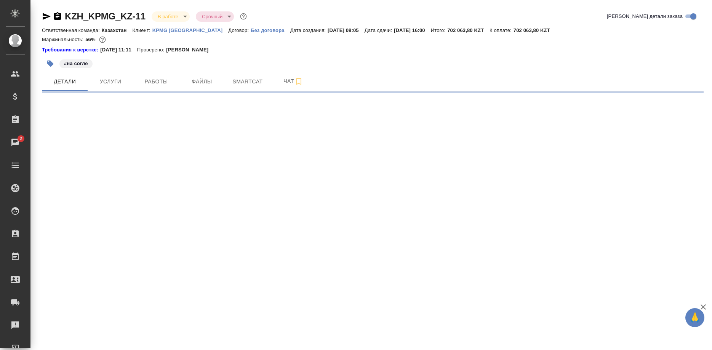
select select "RU"
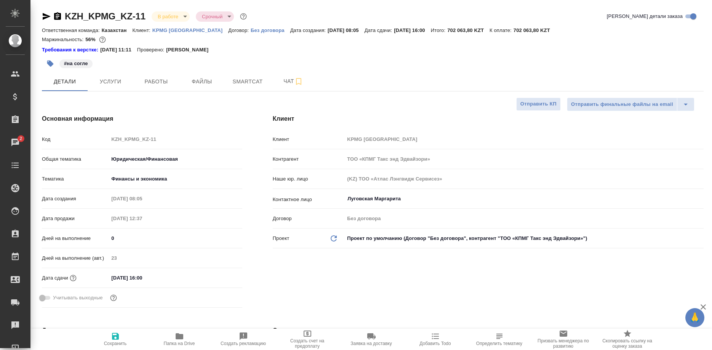
type textarea "x"
type input "Matveeva Anastasia"
type input "Юридический"
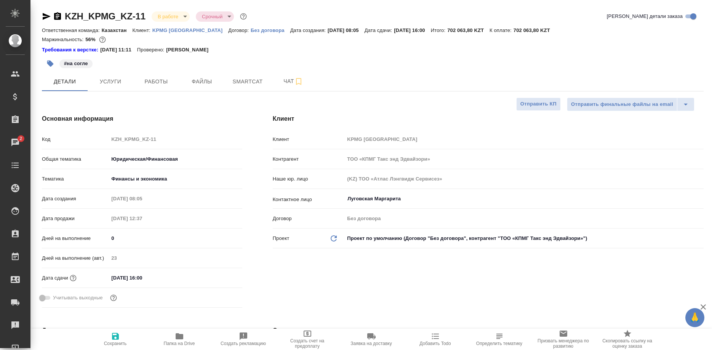
type textarea "x"
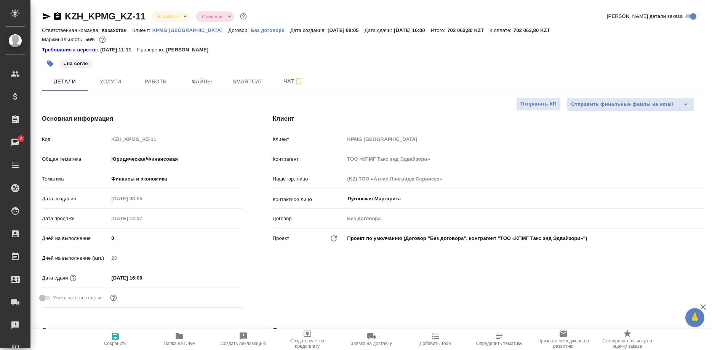
type textarea "x"
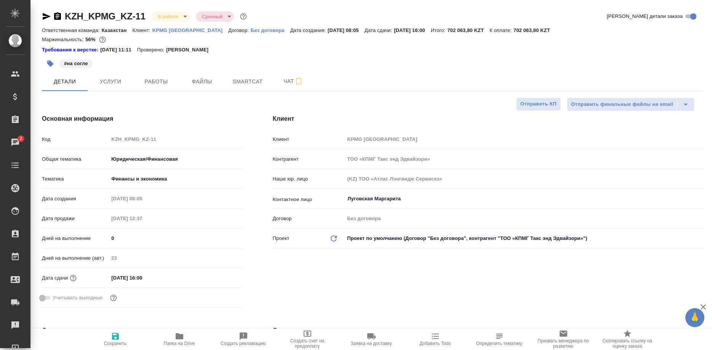
type textarea "x"
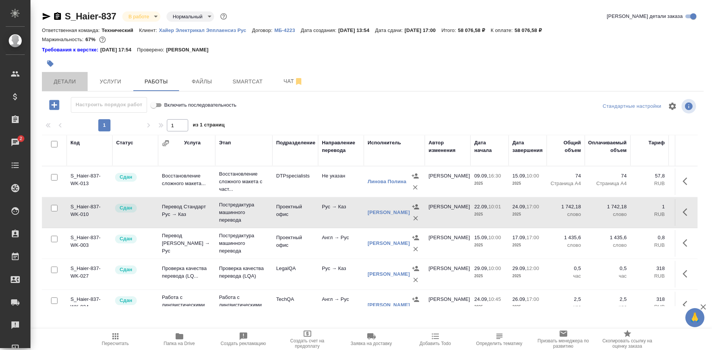
click at [68, 82] on span "Детали" at bounding box center [64, 82] width 37 height 10
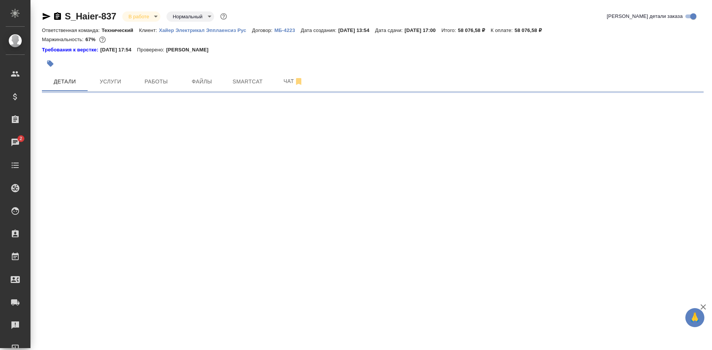
select select "RU"
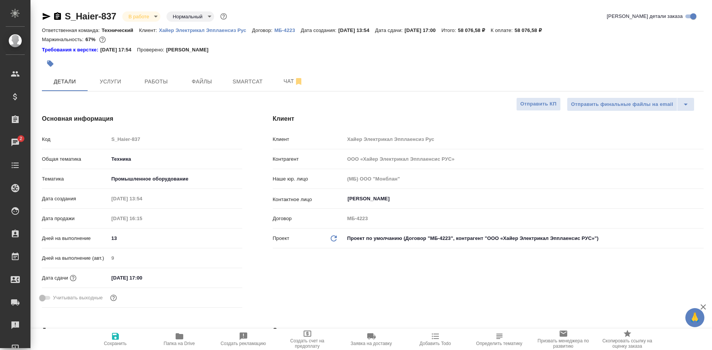
type textarea "x"
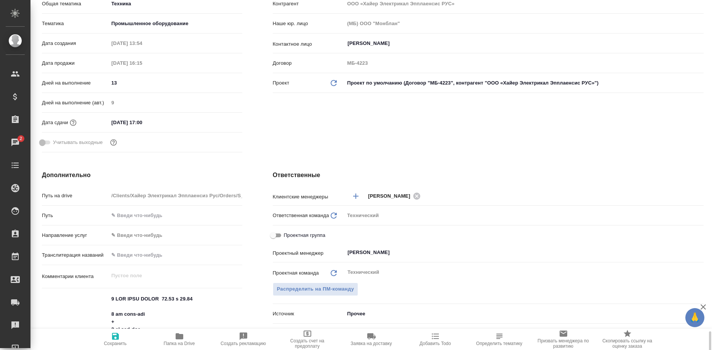
scroll to position [350, 0]
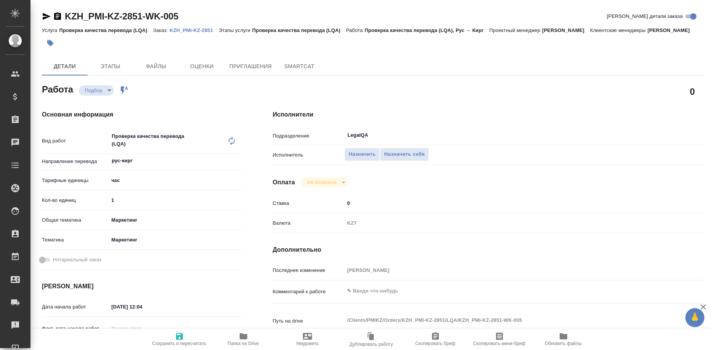
type textarea "x"
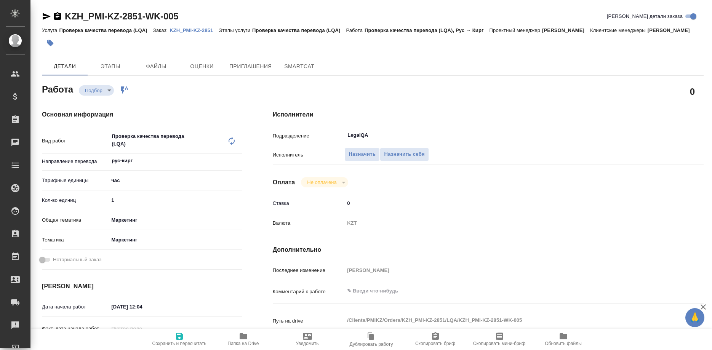
type textarea "x"
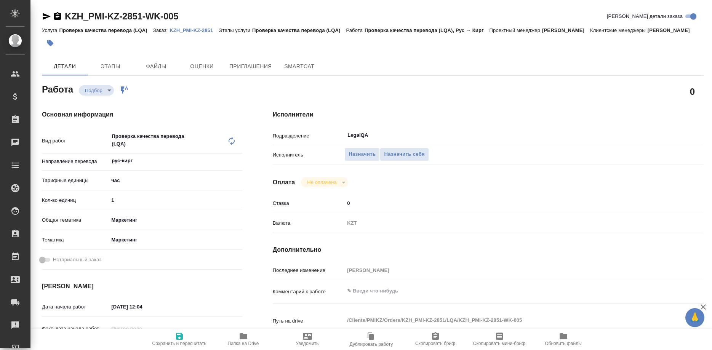
type textarea "x"
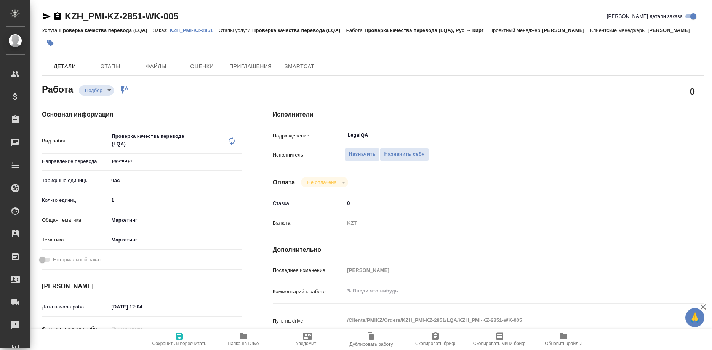
type textarea "x"
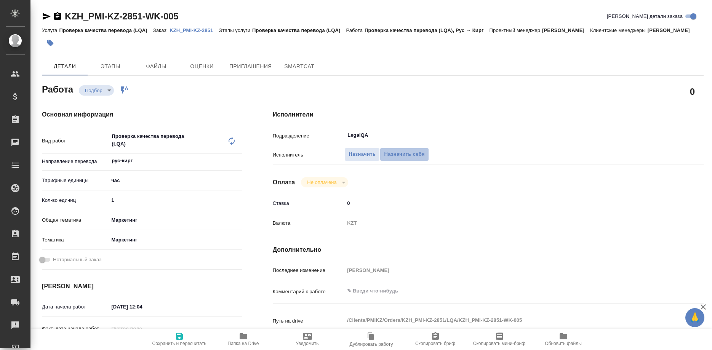
click at [399, 161] on div "Назначить Назначить себя" at bounding box center [505, 154] width 323 height 13
click at [177, 339] on icon "button" at bounding box center [179, 336] width 7 height 7
type textarea "x"
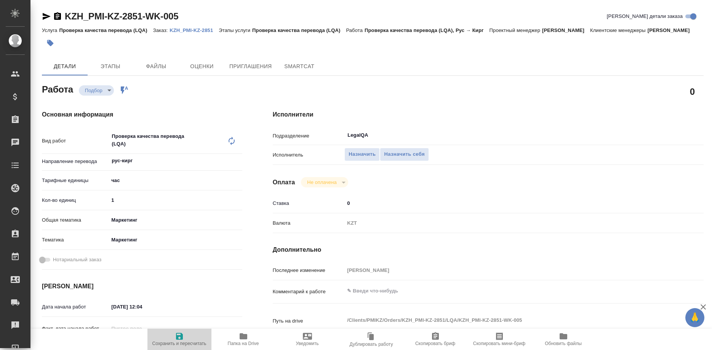
type textarea "x"
type input "recruiting"
type textarea "Проверка качества перевода (LQA)"
type textarea "x"
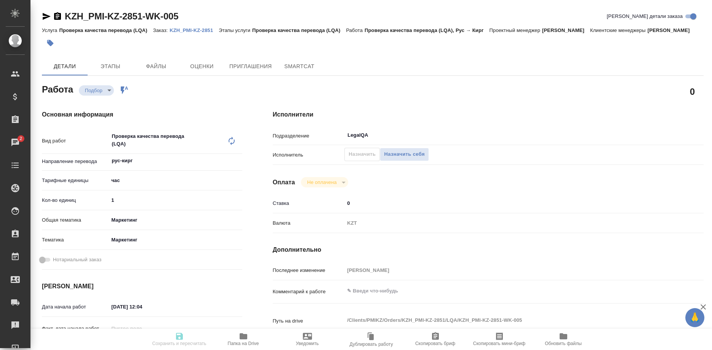
type input "рус-кирг"
type input "5a8b1489cc6b4906c91bfd93"
type input "1"
type input "marketing"
type input "5a8b8b956a9677013d343d63"
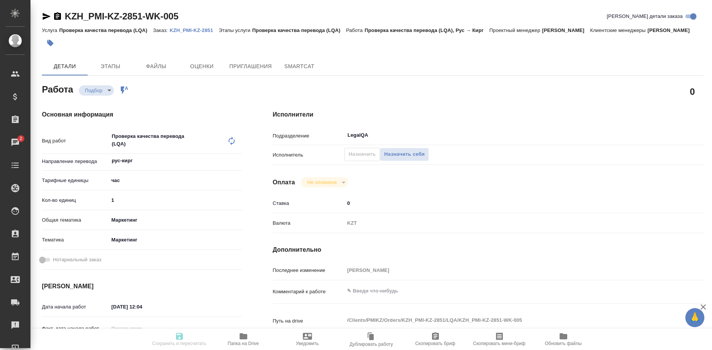
type input "[DATE] 12:04"
type input "[DATE] 14:00"
type input "LegalQA"
type input "notPayed"
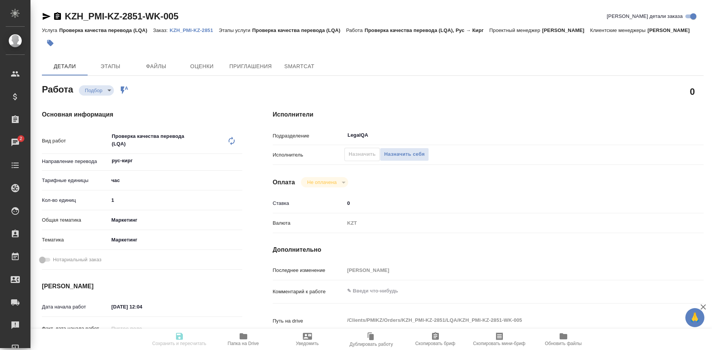
type input "0"
type input "KZT"
type input "[PERSON_NAME]"
type textarea "x"
type textarea "/Clients/PMIKZ/Orders/KZH_PMI-KZ-2851/LQA/KZH_PMI-KZ-2851-WK-005"
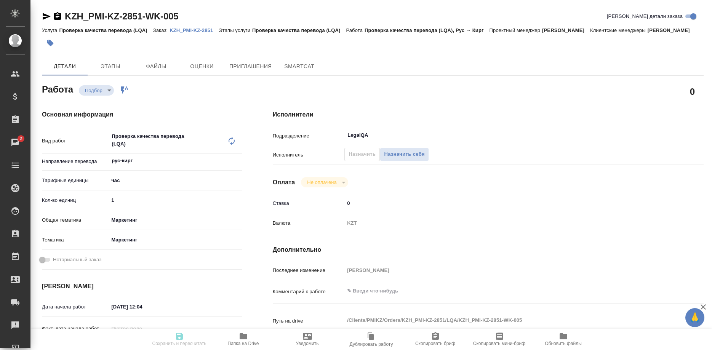
type textarea "x"
type input "KZH_PMI-KZ-2851"
type input "Проверка качества перевода (LQA)"
type input "[PERSON_NAME]"
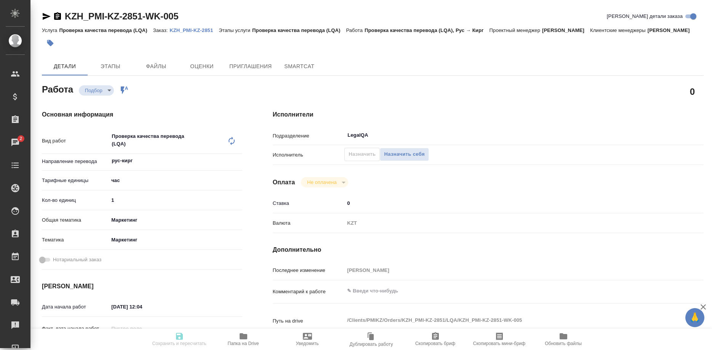
type input "/Clients/PMIKZ/Orders/KZH_PMI-KZ-2851"
type textarea "x"
type textarea "перевод рус-кирг. перевод нужно ставить в саму таблицу."
type textarea "x"
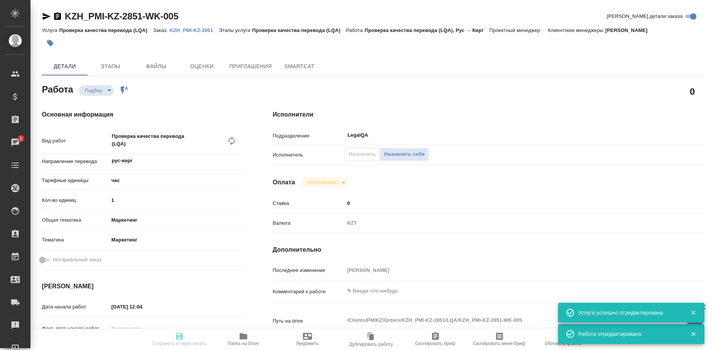
type textarea "x"
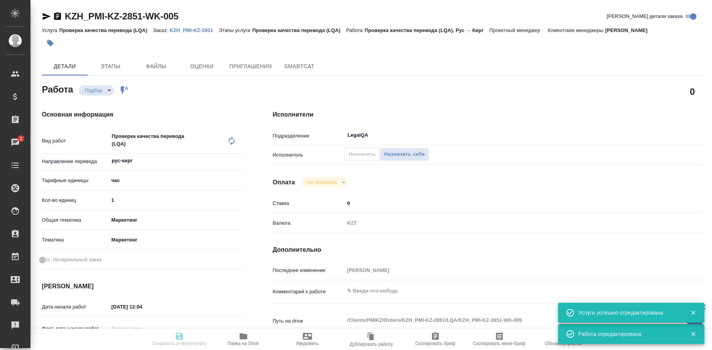
type textarea "x"
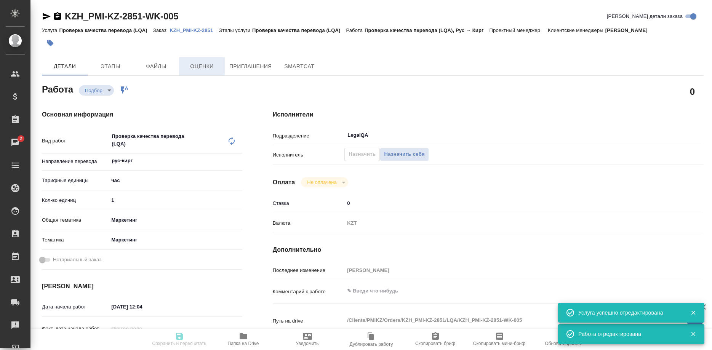
type textarea "x"
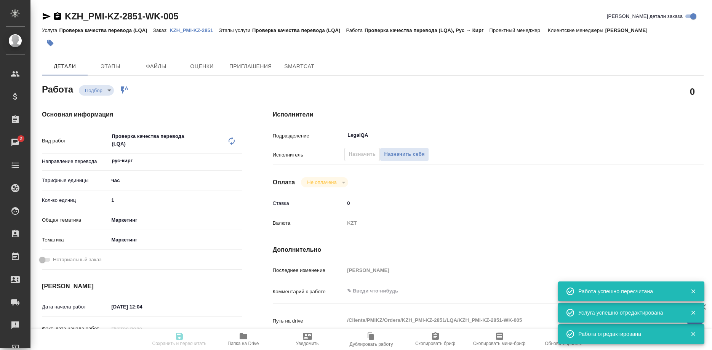
type input "recruiting"
type textarea "Проверка качества перевода (LQA)"
type textarea "x"
type input "рус-кирг"
type input "5a8b1489cc6b4906c91bfd93"
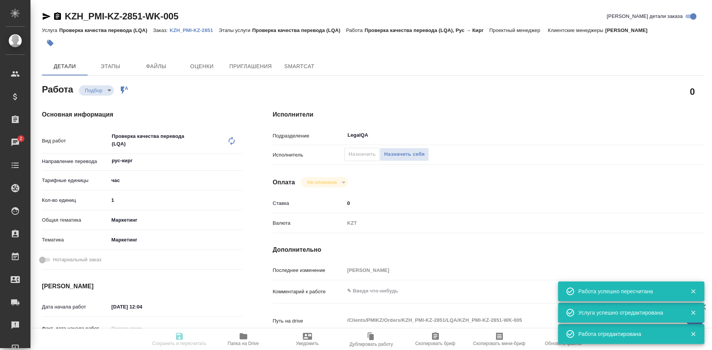
type input "1"
type input "marketing"
type input "5a8b8b956a9677013d343d63"
type input "[DATE] 12:04"
type input "[DATE] 14:00"
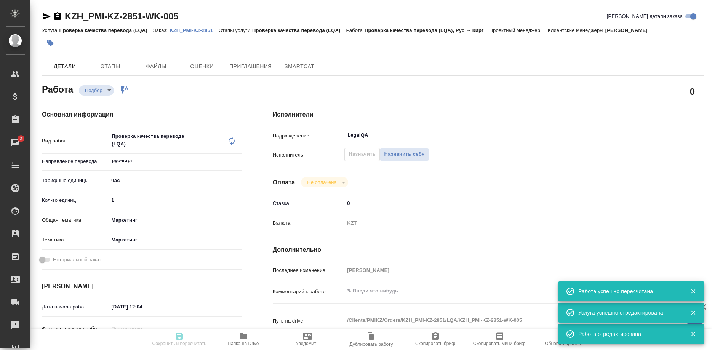
type input "[DATE] 14:00"
type input "LegalQA"
type input "notPayed"
type input "0"
type input "KZT"
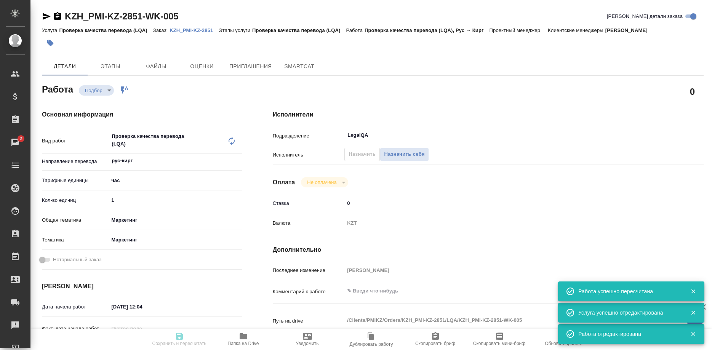
type input "[PERSON_NAME]"
type textarea "x"
type textarea "/Clients/PMIKZ/Orders/KZH_PMI-KZ-2851/LQA/KZH_PMI-KZ-2851-WK-005"
type textarea "x"
type input "KZH_PMI-KZ-2851"
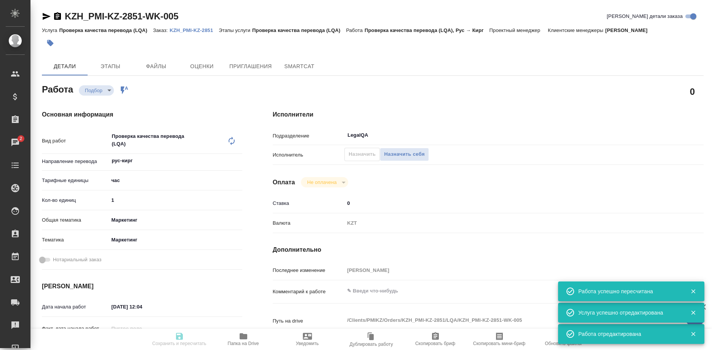
type input "Проверка качества перевода (LQA)"
type input "[PERSON_NAME]"
type input "/Clients/PMIKZ/Orders/KZH_PMI-KZ-2851"
type textarea "x"
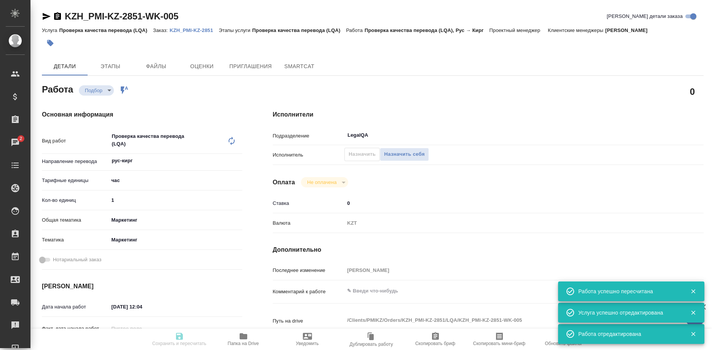
type textarea "перевод рус-кирг. перевод нужно ставить в саму таблицу."
type textarea "x"
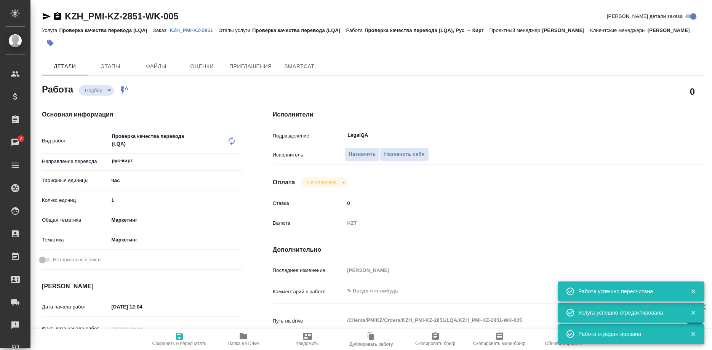
type textarea "x"
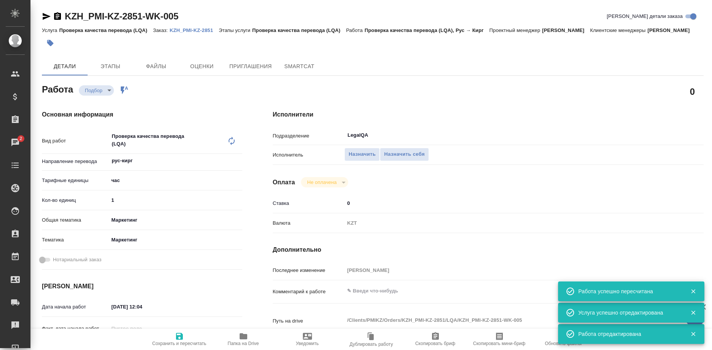
type textarea "x"
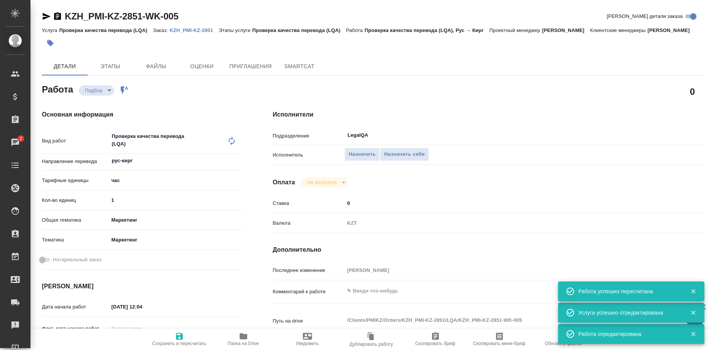
type textarea "x"
click at [197, 29] on p "KZH_PMI-KZ-2851" at bounding box center [194, 30] width 49 height 6
type textarea "x"
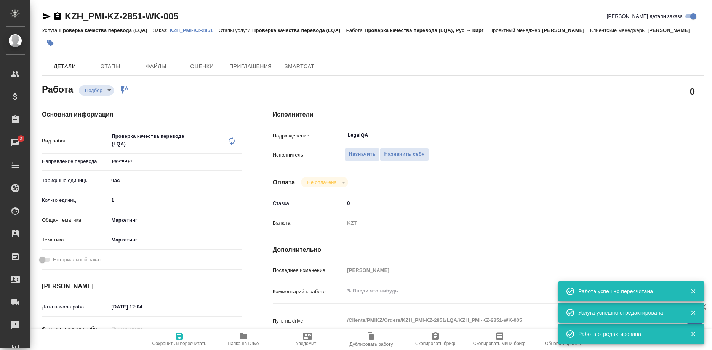
type textarea "x"
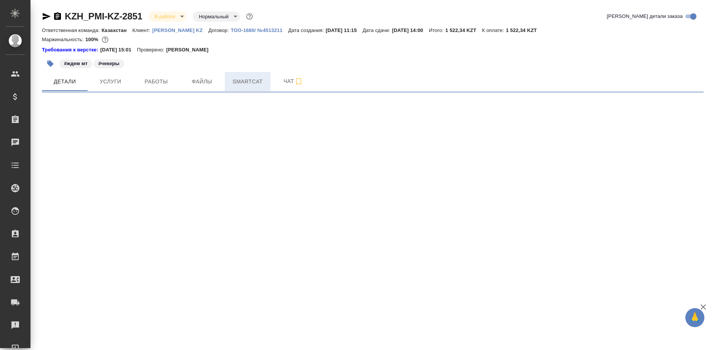
select select "RU"
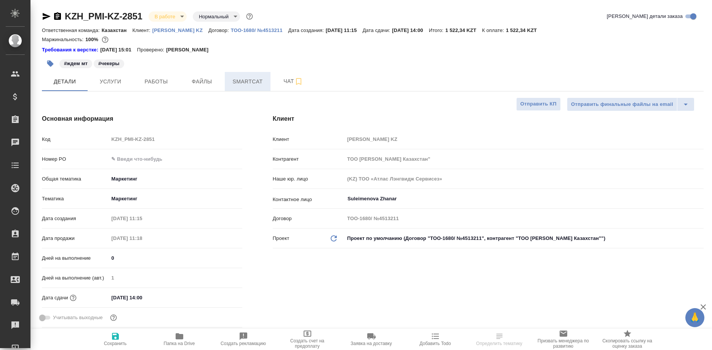
type textarea "x"
click at [250, 82] on span "Smartcat" at bounding box center [247, 82] width 37 height 10
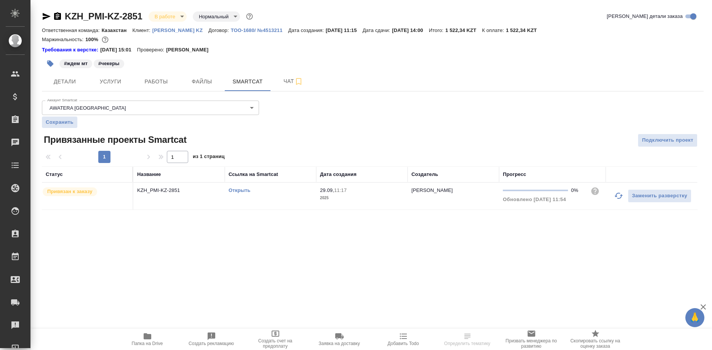
click at [236, 190] on link "Открыть" at bounding box center [240, 190] width 22 height 6
click at [242, 189] on link "Открыть" at bounding box center [240, 190] width 22 height 6
click at [149, 86] on span "Работы" at bounding box center [156, 82] width 37 height 10
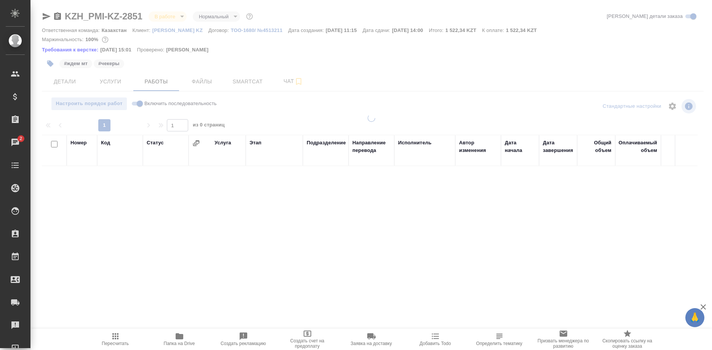
click at [112, 338] on icon "button" at bounding box center [115, 336] width 6 height 6
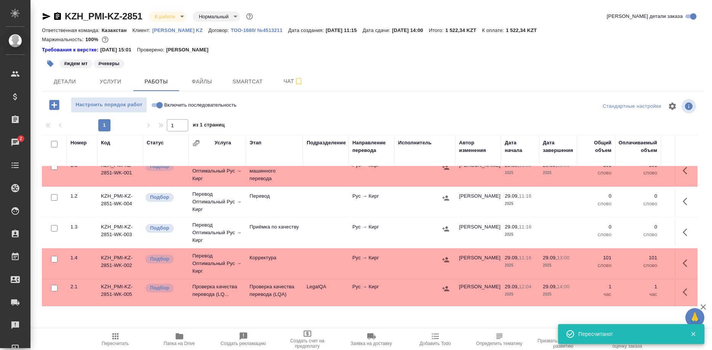
scroll to position [14, 0]
click at [684, 293] on icon "button" at bounding box center [687, 292] width 9 height 9
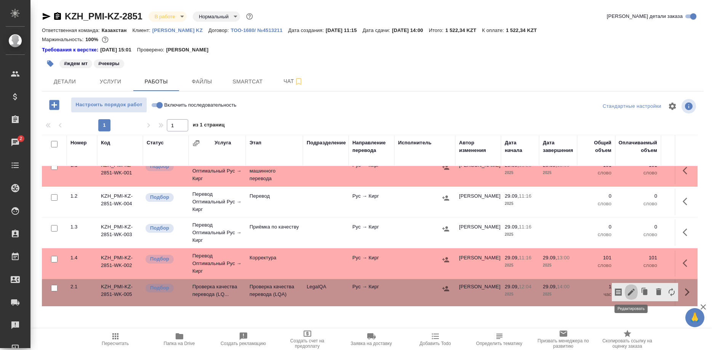
click at [628, 291] on icon "button" at bounding box center [631, 292] width 9 height 9
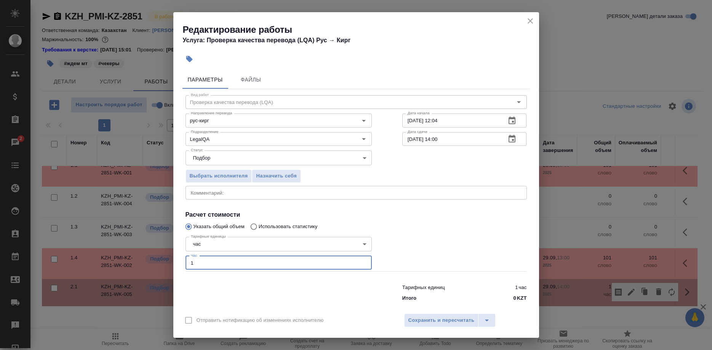
click at [186, 262] on input "1" at bounding box center [279, 263] width 186 height 14
type input "0.25"
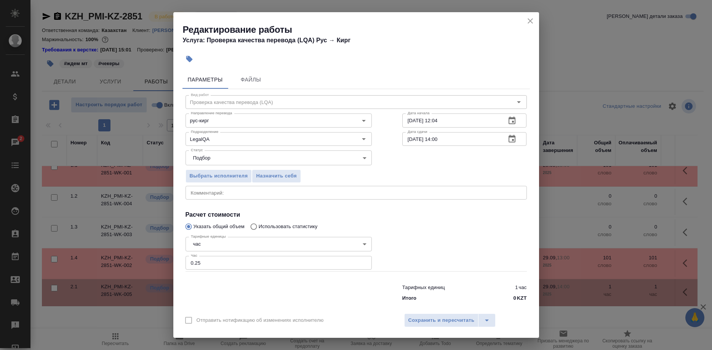
drag, startPoint x: 415, startPoint y: 324, endPoint x: 419, endPoint y: 320, distance: 6.0
click at [415, 324] on div "Отправить нотификацию об изменениях исполнителю Сохранить и пересчитать" at bounding box center [356, 323] width 366 height 29
click at [419, 320] on span "Сохранить и пересчитать" at bounding box center [441, 320] width 66 height 9
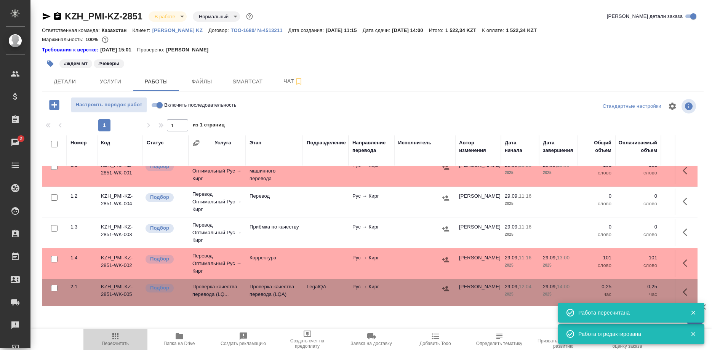
click at [110, 341] on span "Пересчитать" at bounding box center [115, 339] width 55 height 14
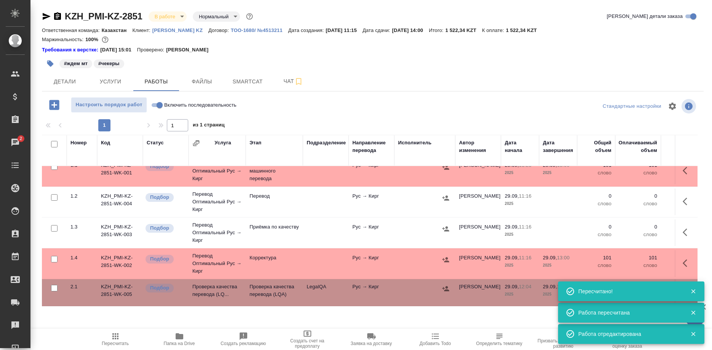
click at [691, 290] on icon "button" at bounding box center [693, 291] width 7 height 7
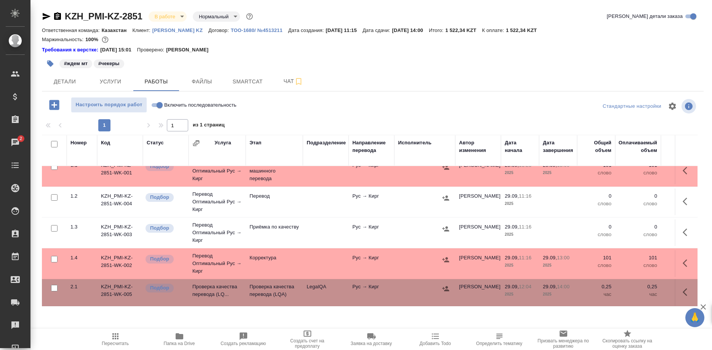
click at [678, 288] on td at bounding box center [686, 292] width 23 height 27
click at [683, 291] on icon "button" at bounding box center [687, 292] width 9 height 9
click at [628, 290] on icon "button" at bounding box center [631, 292] width 9 height 9
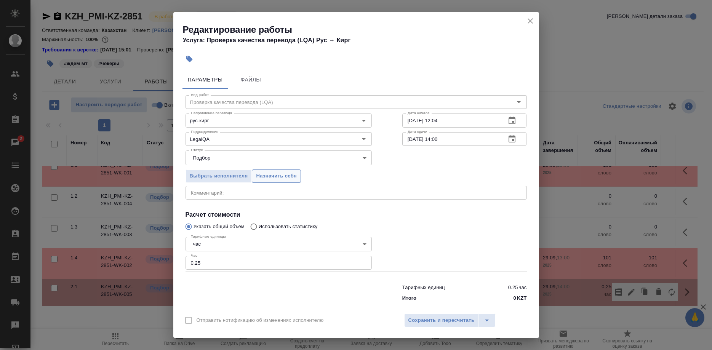
click at [273, 178] on span "Назначить себя" at bounding box center [276, 176] width 40 height 9
click at [435, 316] on span "Сохранить и пересчитать" at bounding box center [441, 320] width 66 height 9
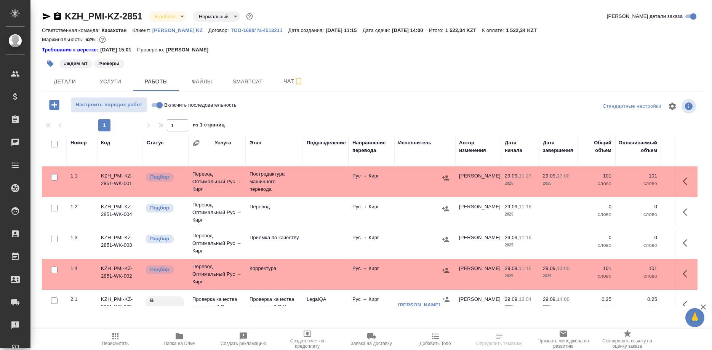
scroll to position [14, 0]
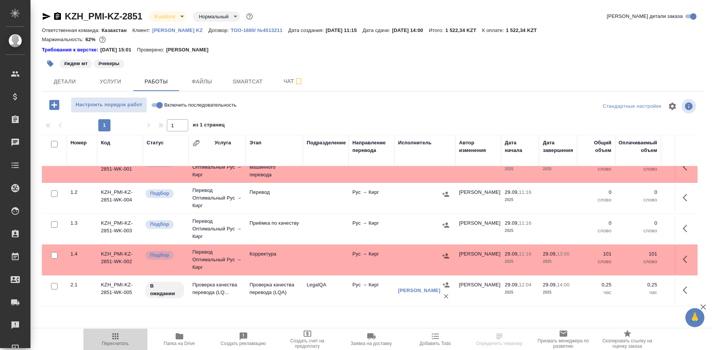
click at [123, 341] on span "Пересчитать" at bounding box center [115, 339] width 55 height 14
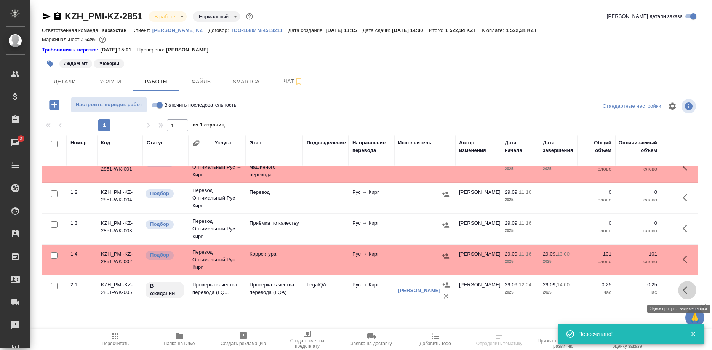
click at [682, 291] on button "button" at bounding box center [687, 290] width 18 height 18
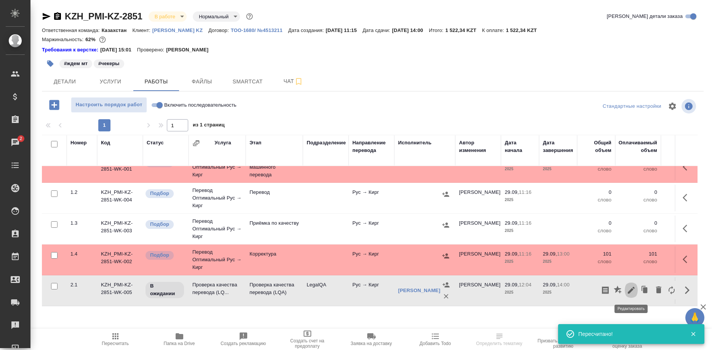
click at [627, 290] on icon "button" at bounding box center [631, 290] width 9 height 9
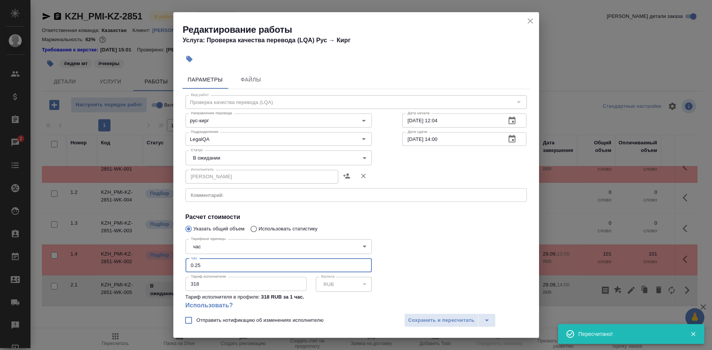
click at [212, 259] on input "0.25" at bounding box center [279, 266] width 186 height 14
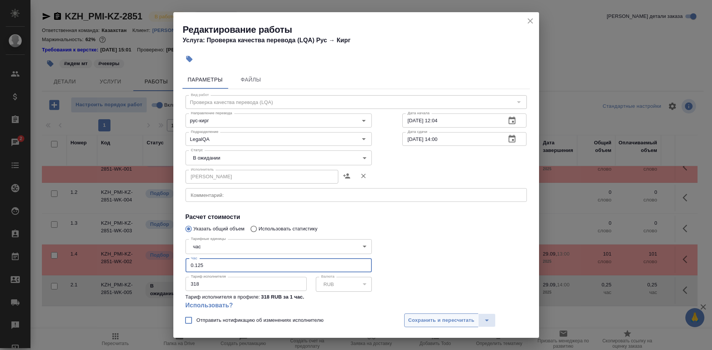
type input "0.125"
click at [438, 314] on button "Сохранить и пересчитать" at bounding box center [441, 321] width 75 height 14
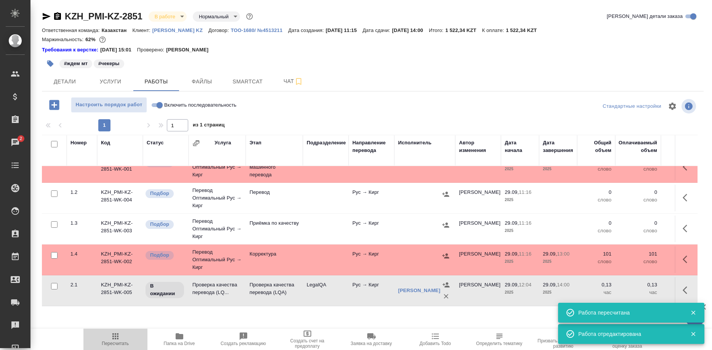
click at [117, 336] on icon "button" at bounding box center [115, 336] width 6 height 6
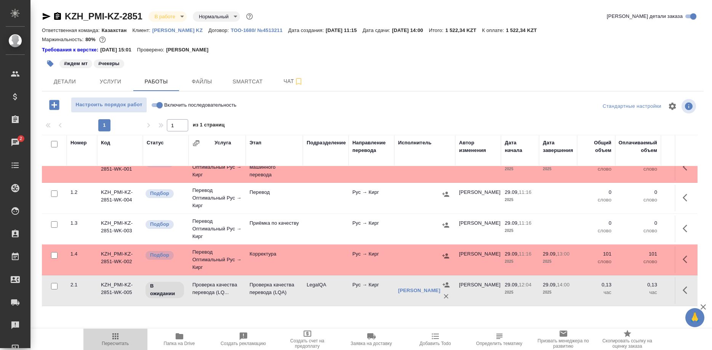
click at [118, 340] on icon "button" at bounding box center [115, 336] width 9 height 9
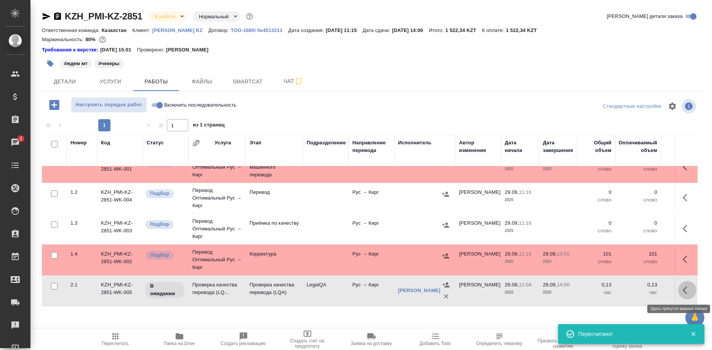
click at [680, 293] on button "button" at bounding box center [687, 290] width 18 height 18
click at [631, 289] on icon "button" at bounding box center [631, 290] width 9 height 9
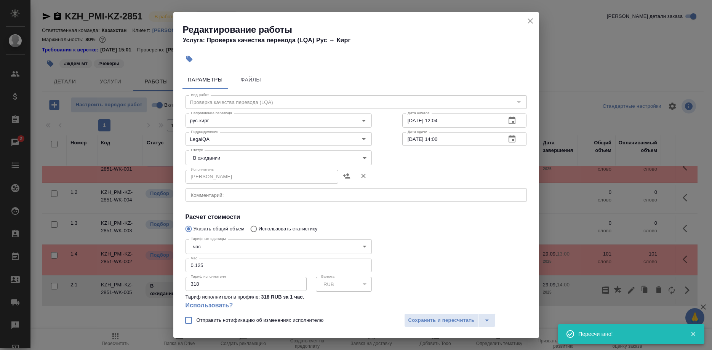
click at [216, 153] on body "🙏 .cls-1 fill:#fff; AWATERA Shirina Sabina Клиенты Спецификации Заказы 2 Чаты T…" at bounding box center [356, 175] width 712 height 350
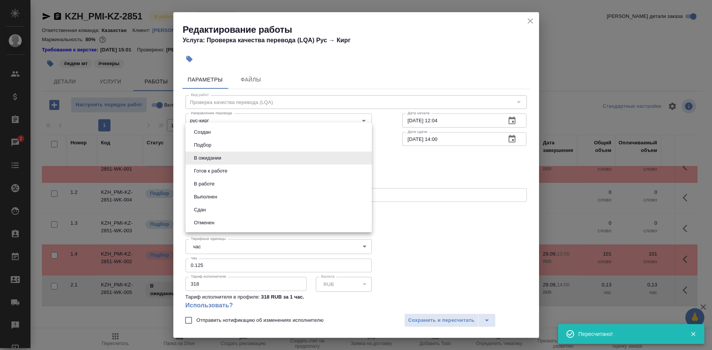
click at [197, 208] on button "Сдан" at bounding box center [200, 210] width 16 height 8
type input "closed"
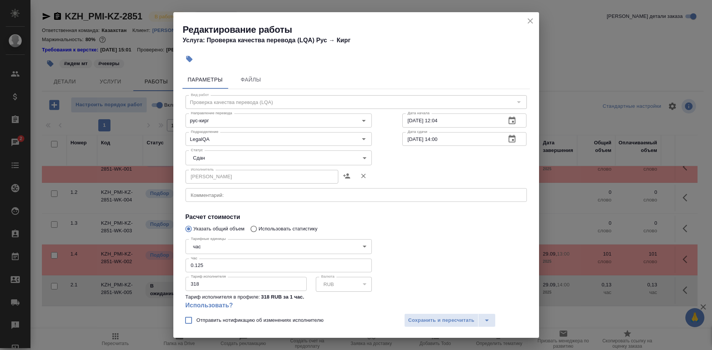
click at [416, 313] on div "Отправить нотификацию об изменениях исполнителю Сохранить и пересчитать" at bounding box center [356, 323] width 366 height 29
click at [433, 318] on span "Сохранить и пересчитать" at bounding box center [441, 320] width 66 height 9
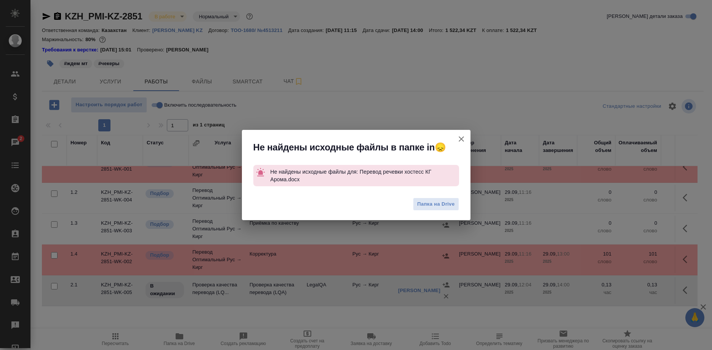
click at [584, 91] on div "Не найдены исходные файлы в папке in😞 Не найдены исходные файлы для: Перевод ре…" at bounding box center [356, 175] width 712 height 350
click at [455, 136] on button "Группировать работы по услугам" at bounding box center [461, 139] width 18 height 18
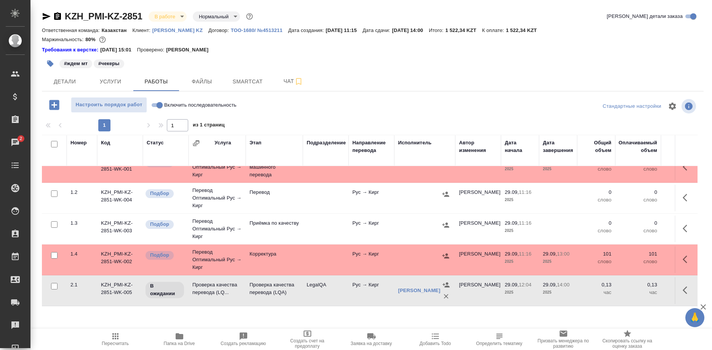
scroll to position [0, 0]
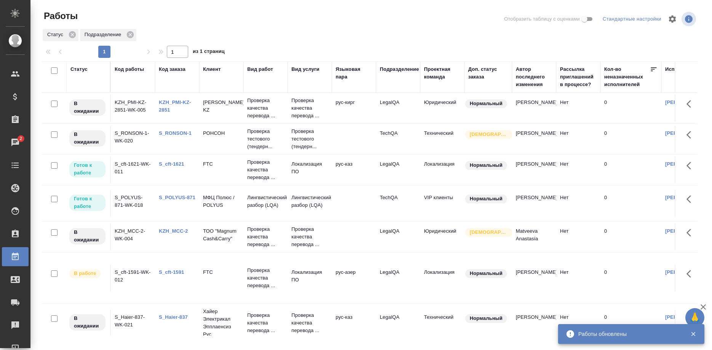
scroll to position [155, 0]
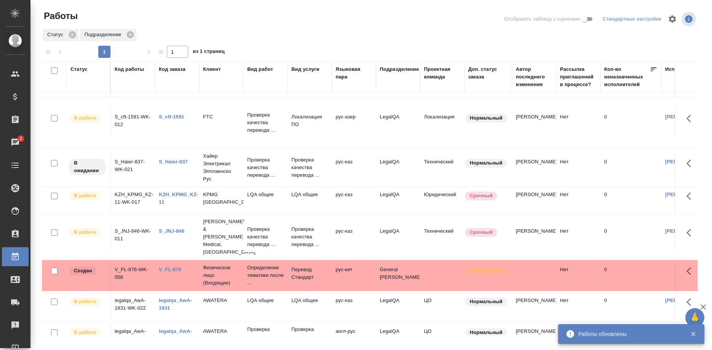
click at [595, 229] on td "Нет" at bounding box center [578, 237] width 44 height 27
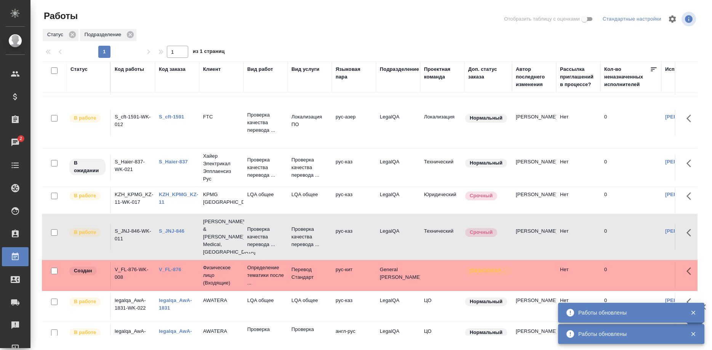
scroll to position [0, 0]
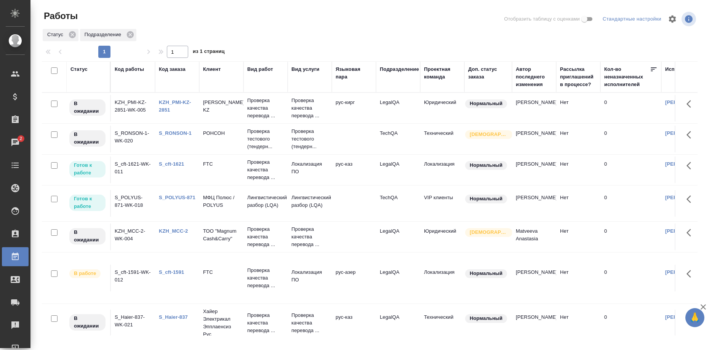
click at [171, 107] on div "KZH_PMI-KZ-2851" at bounding box center [177, 106] width 37 height 15
click at [168, 110] on link "KZH_PMI-KZ-2851" at bounding box center [175, 105] width 32 height 13
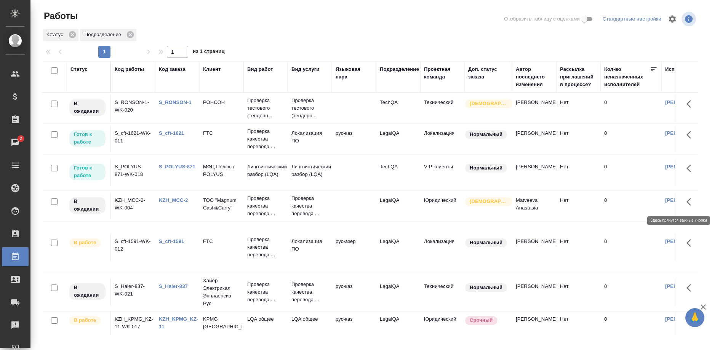
click at [688, 201] on icon "button" at bounding box center [689, 202] width 5 height 8
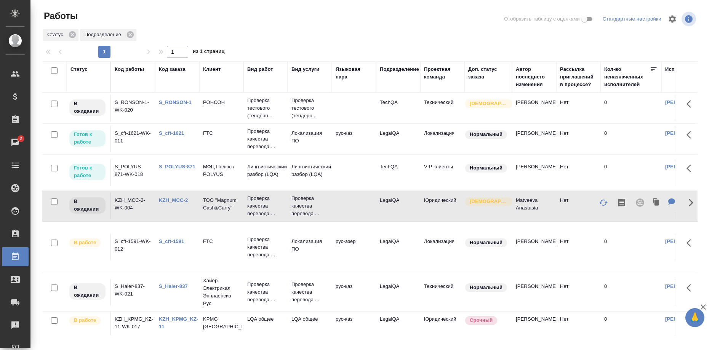
drag, startPoint x: 557, startPoint y: 272, endPoint x: 553, endPoint y: 273, distance: 4.1
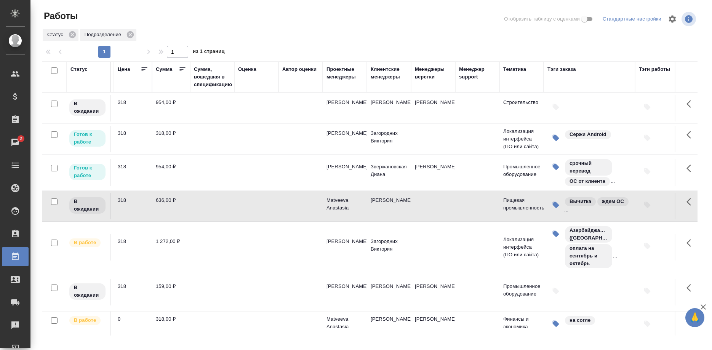
scroll to position [0, 909]
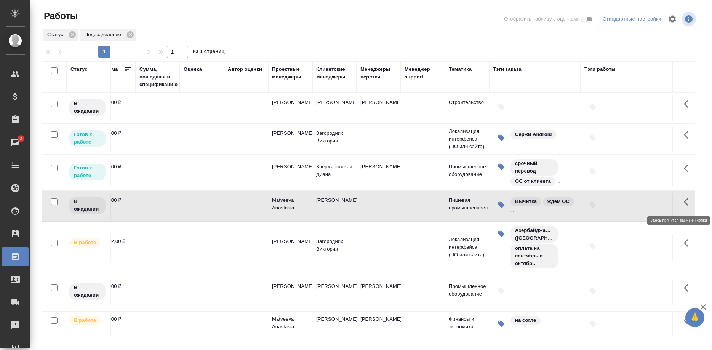
click at [680, 202] on button "button" at bounding box center [688, 202] width 18 height 18
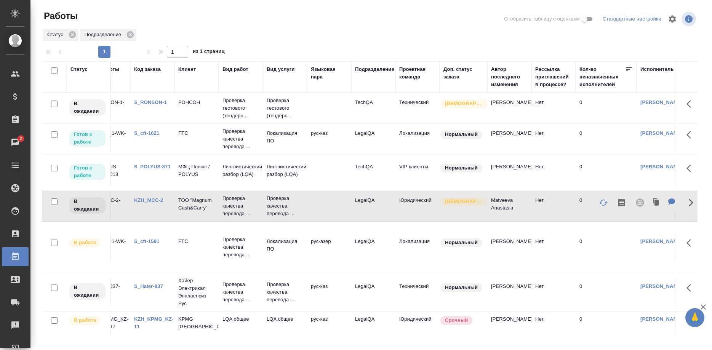
scroll to position [0, 0]
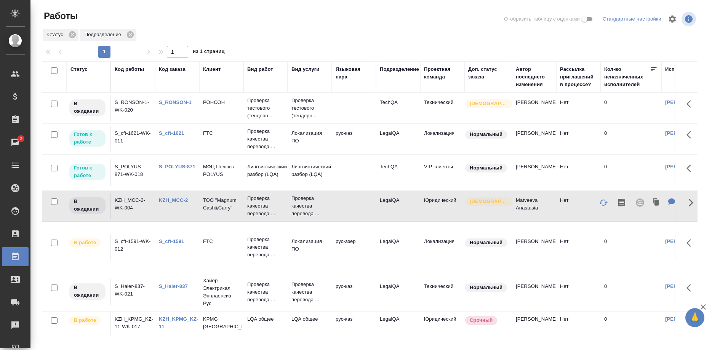
click at [159, 199] on link "KZH_MCC-2" at bounding box center [173, 200] width 29 height 6
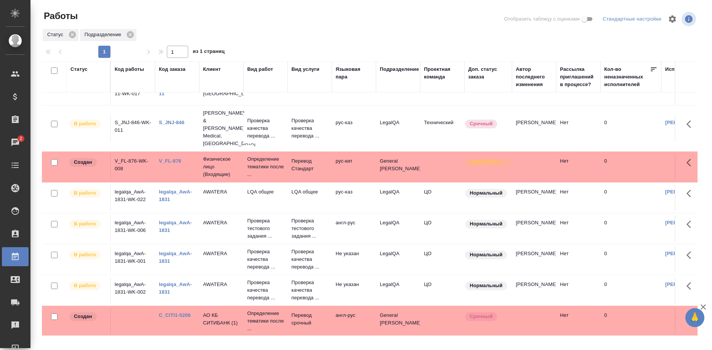
scroll to position [258, 0]
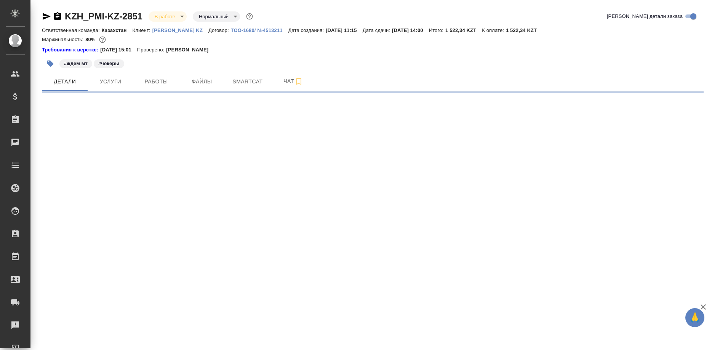
select select "RU"
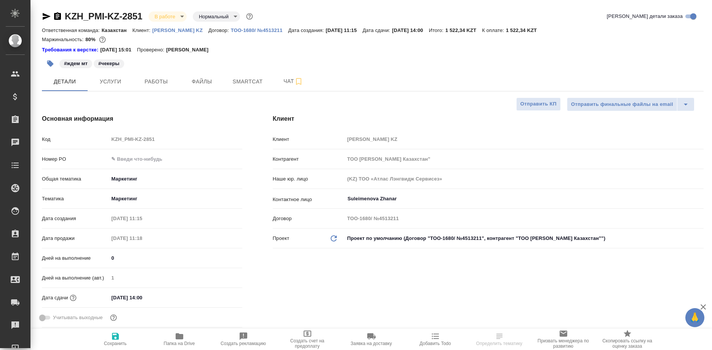
type textarea "x"
click at [163, 84] on span "Работы" at bounding box center [156, 82] width 37 height 10
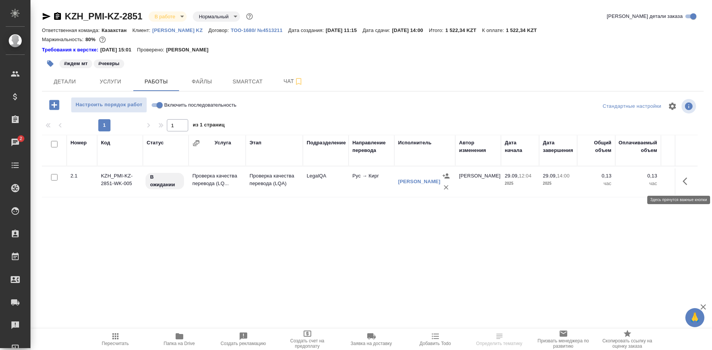
click at [682, 181] on button "button" at bounding box center [687, 181] width 18 height 18
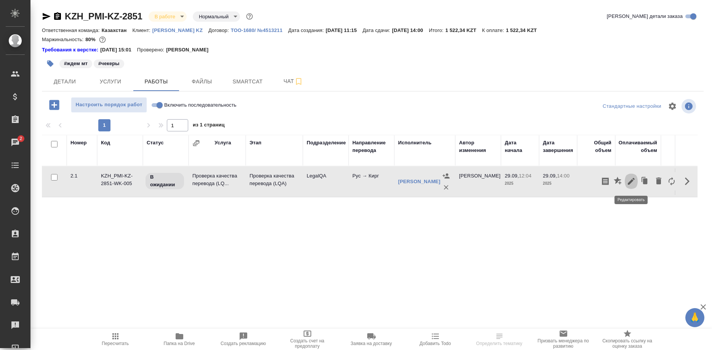
click at [631, 182] on icon "button" at bounding box center [631, 181] width 7 height 7
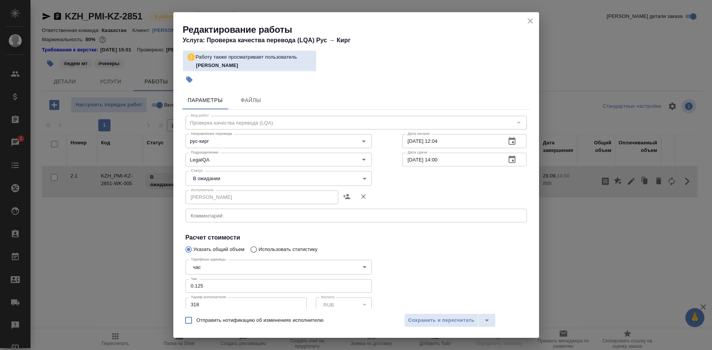
click at [232, 180] on body "🙏 .cls-1 fill:#fff; AWATERA [PERSON_NAME] Спецификации Заказы 2 Чаты Todo Проек…" at bounding box center [356, 175] width 712 height 350
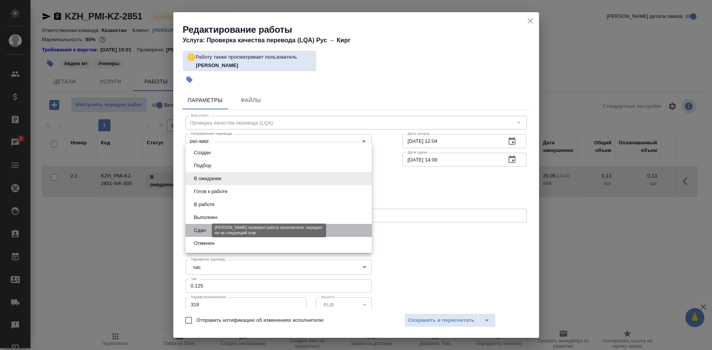
click at [202, 231] on button "Сдан" at bounding box center [200, 230] width 16 height 8
type input "closed"
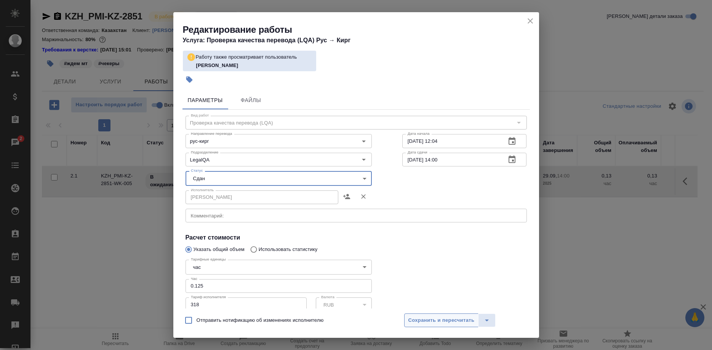
click at [424, 320] on span "Сохранить и пересчитать" at bounding box center [441, 320] width 66 height 9
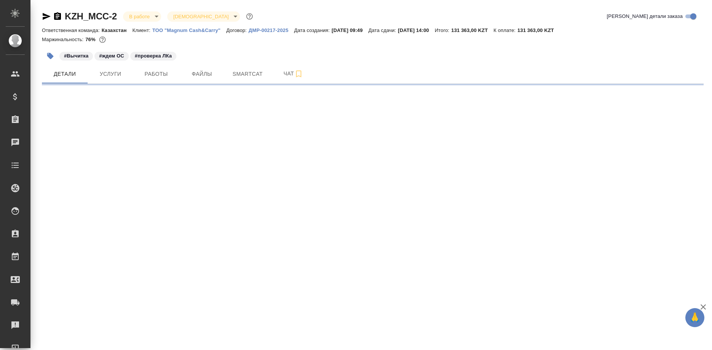
select select "RU"
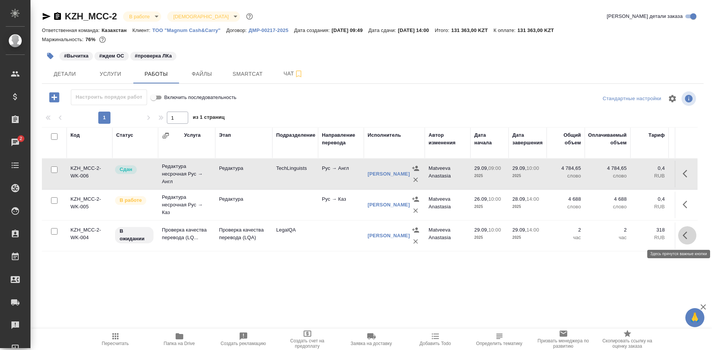
click at [683, 235] on icon "button" at bounding box center [687, 235] width 9 height 9
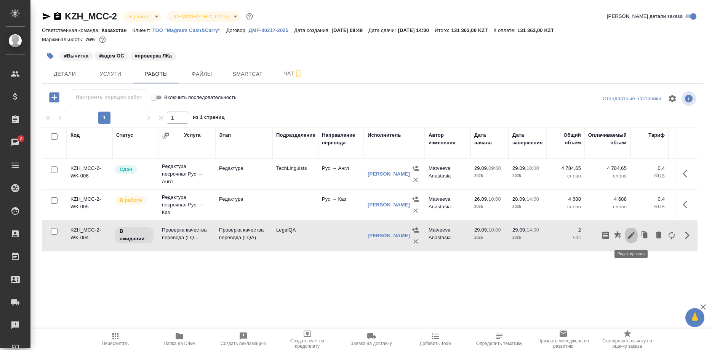
click at [630, 237] on icon "button" at bounding box center [631, 235] width 7 height 7
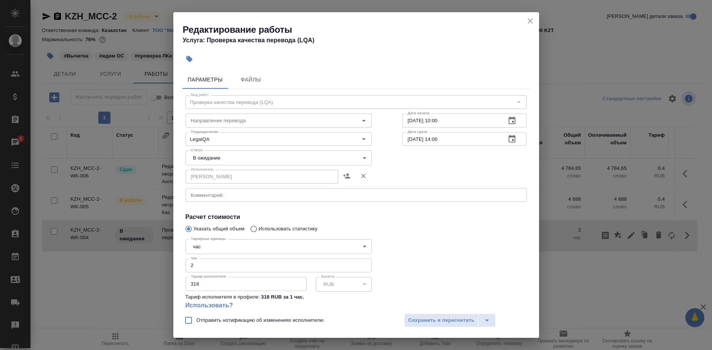
click at [228, 156] on body "🙏 .cls-1 fill:#fff; AWATERA [PERSON_NAME] Спецификации Заказы 2 Чаты Todo Проек…" at bounding box center [356, 175] width 712 height 350
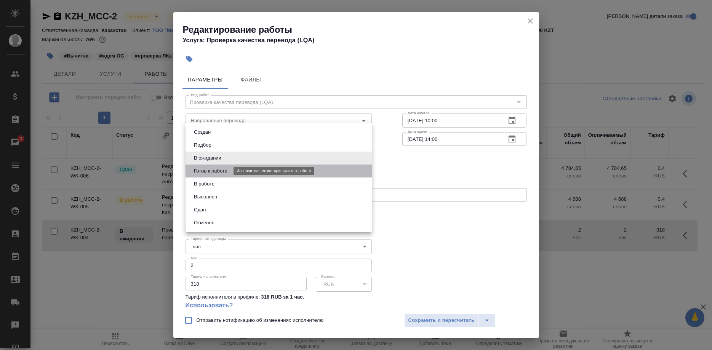
click at [204, 172] on button "Готов к работе" at bounding box center [211, 171] width 38 height 8
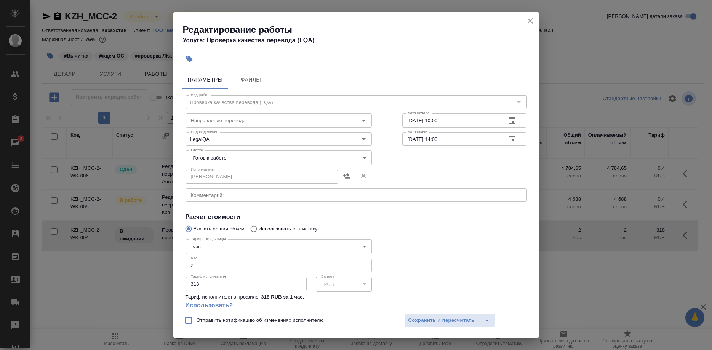
drag, startPoint x: 204, startPoint y: 172, endPoint x: 203, endPoint y: 179, distance: 6.6
click at [204, 169] on li "Готов к работе" at bounding box center [256, 165] width 140 height 7
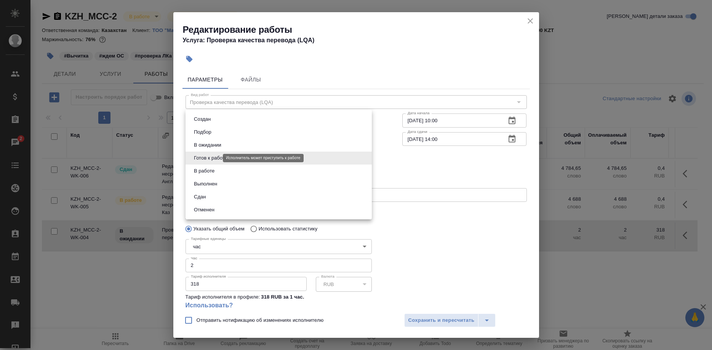
click at [216, 160] on body "🙏 .cls-1 fill:#fff; AWATERA [PERSON_NAME] Спецификации Заказы 2 Чаты Todo Проек…" at bounding box center [356, 175] width 712 height 350
click at [208, 170] on button "В работе" at bounding box center [204, 171] width 25 height 8
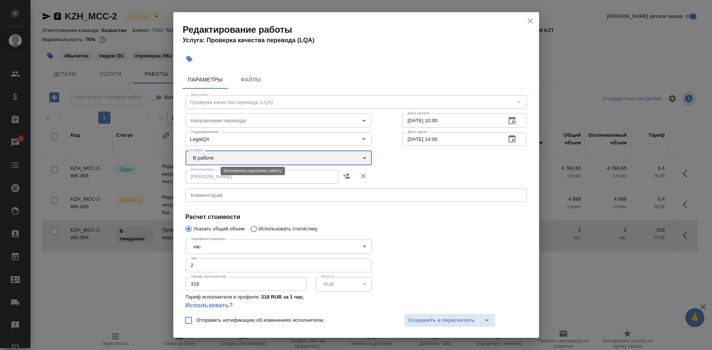
type input "inProgress"
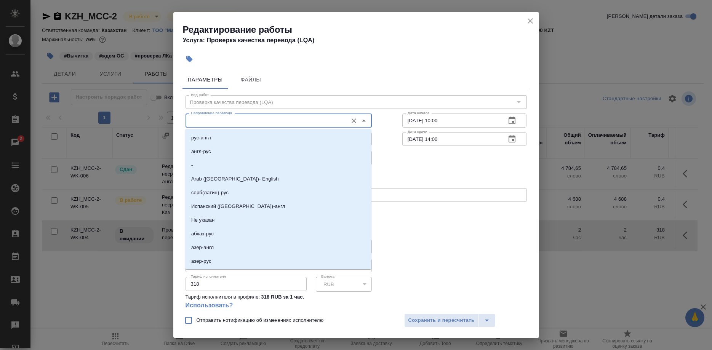
click at [239, 122] on input "Направление перевода" at bounding box center [266, 120] width 156 height 9
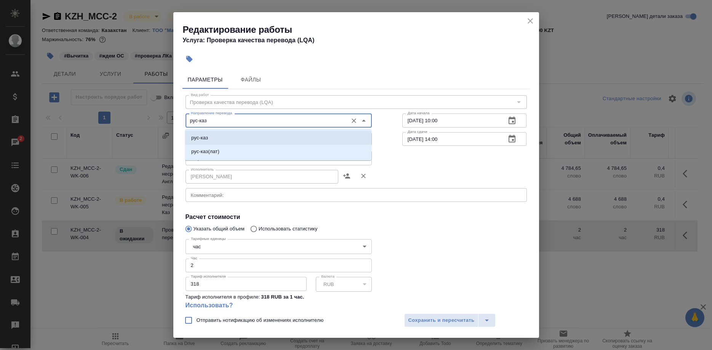
click at [216, 135] on li "рус-каз" at bounding box center [278, 138] width 186 height 14
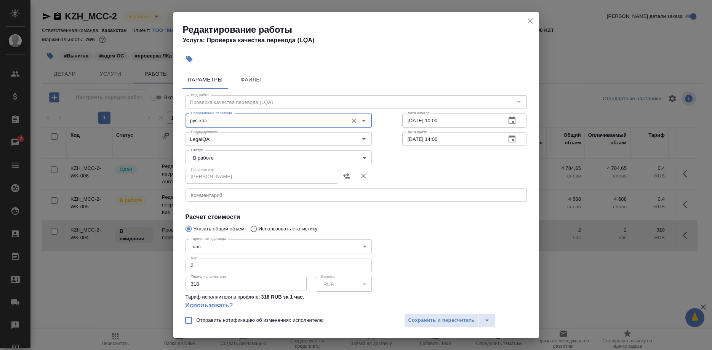
type input "рус-каз"
click at [415, 313] on div "Отправить нотификацию об изменениях исполнителю Сохранить и пересчитать" at bounding box center [356, 323] width 366 height 29
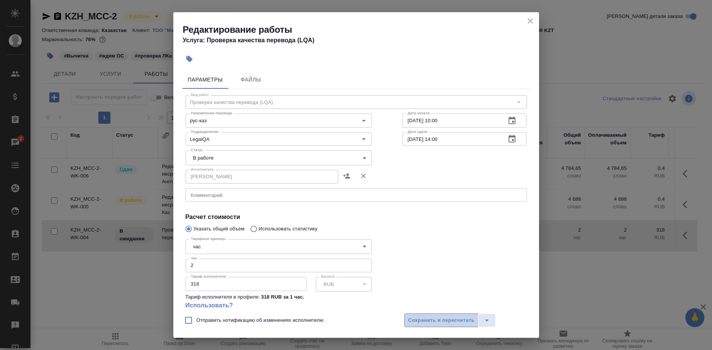
click at [416, 316] on button "Сохранить и пересчитать" at bounding box center [441, 321] width 75 height 14
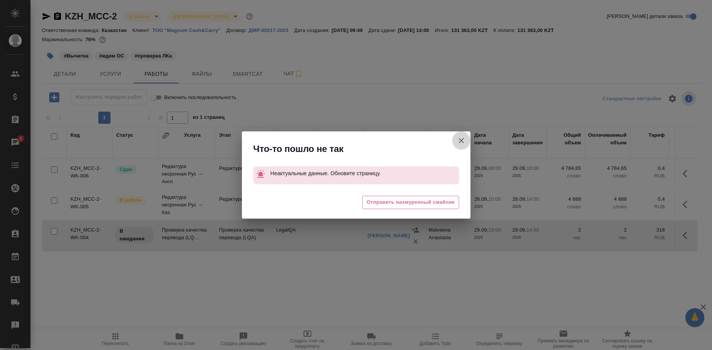
click at [455, 139] on button "Группировать работы по услугам" at bounding box center [461, 140] width 18 height 18
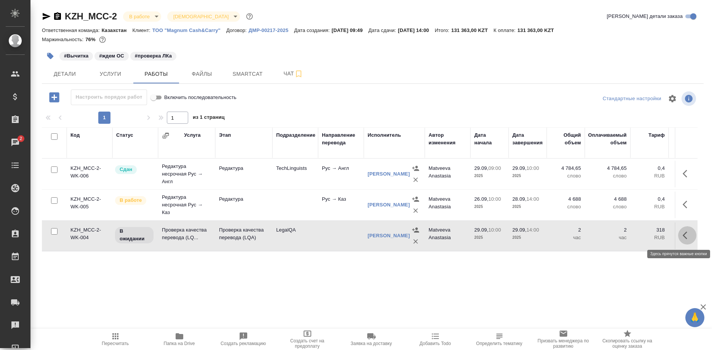
click at [679, 236] on button "button" at bounding box center [687, 235] width 18 height 18
click at [632, 236] on icon "button" at bounding box center [631, 235] width 7 height 7
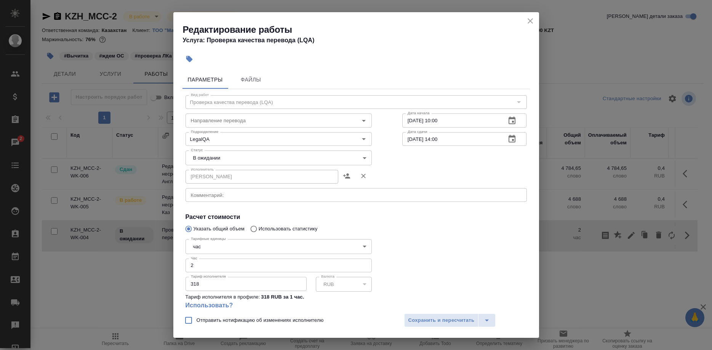
click at [232, 160] on body "🙏 .cls-1 fill:#fff; AWATERA [PERSON_NAME] Спецификации Заказы 2 Чаты Todo Проек…" at bounding box center [356, 175] width 712 height 350
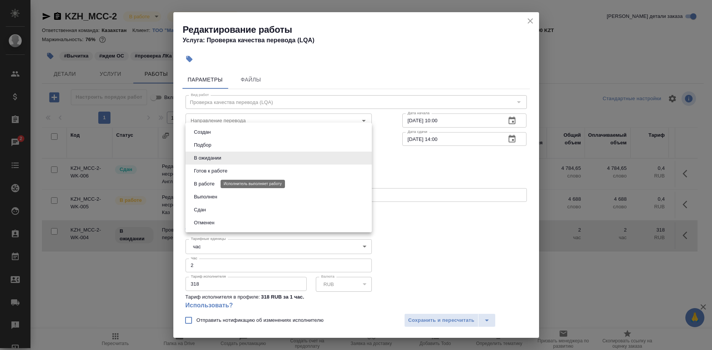
click at [208, 180] on button "В работе" at bounding box center [204, 184] width 25 height 8
type input "inProgress"
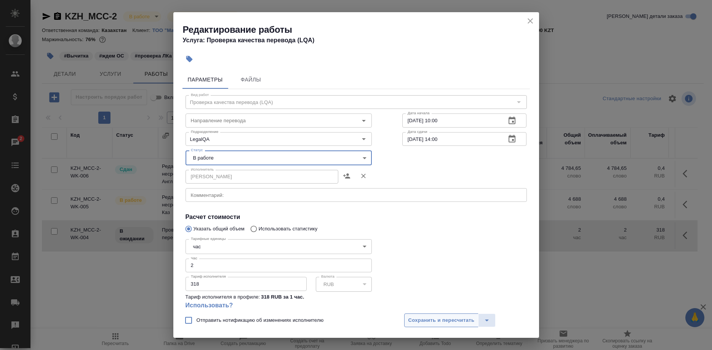
click at [419, 322] on span "Сохранить и пересчитать" at bounding box center [441, 320] width 66 height 9
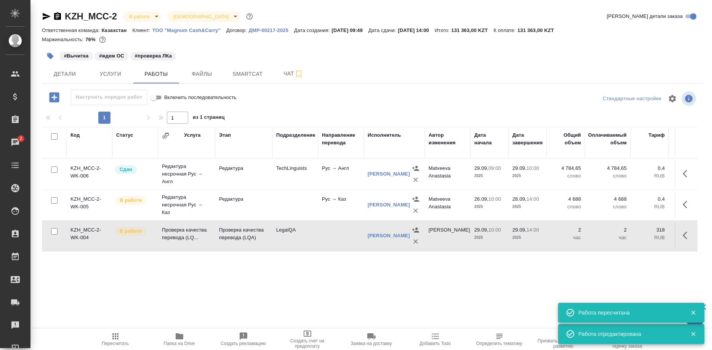
click at [686, 235] on icon "button" at bounding box center [687, 235] width 9 height 9
click at [627, 237] on icon "button" at bounding box center [631, 235] width 9 height 9
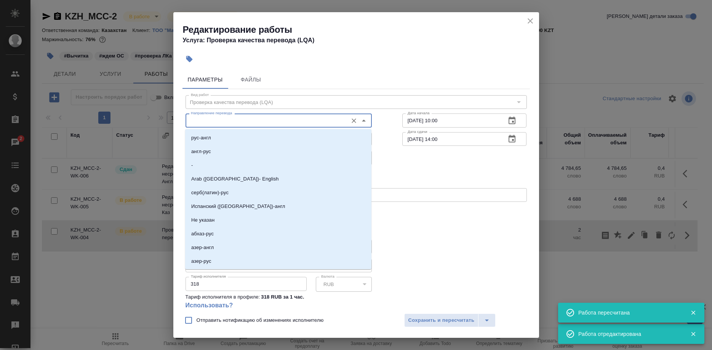
click at [262, 120] on input "Направление перевода" at bounding box center [266, 120] width 156 height 9
type input "п"
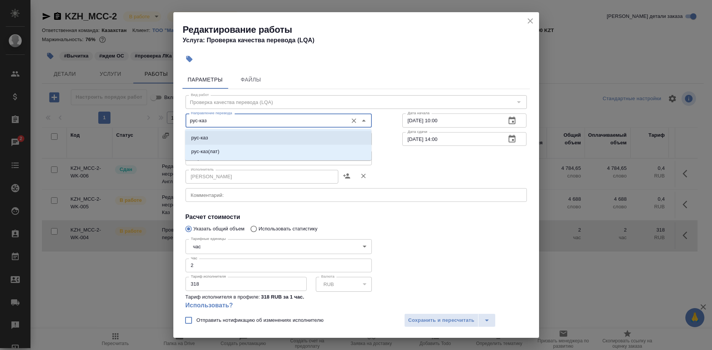
click at [226, 141] on li "рус-каз" at bounding box center [278, 138] width 186 height 14
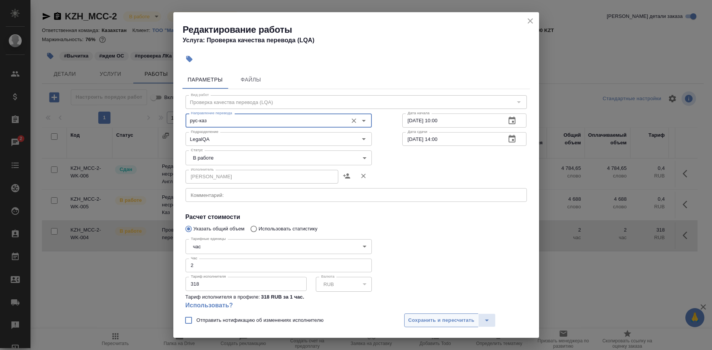
type input "рус-каз"
click at [427, 315] on button "Сохранить и пересчитать" at bounding box center [441, 321] width 75 height 14
